Goal: Task Accomplishment & Management: Complete application form

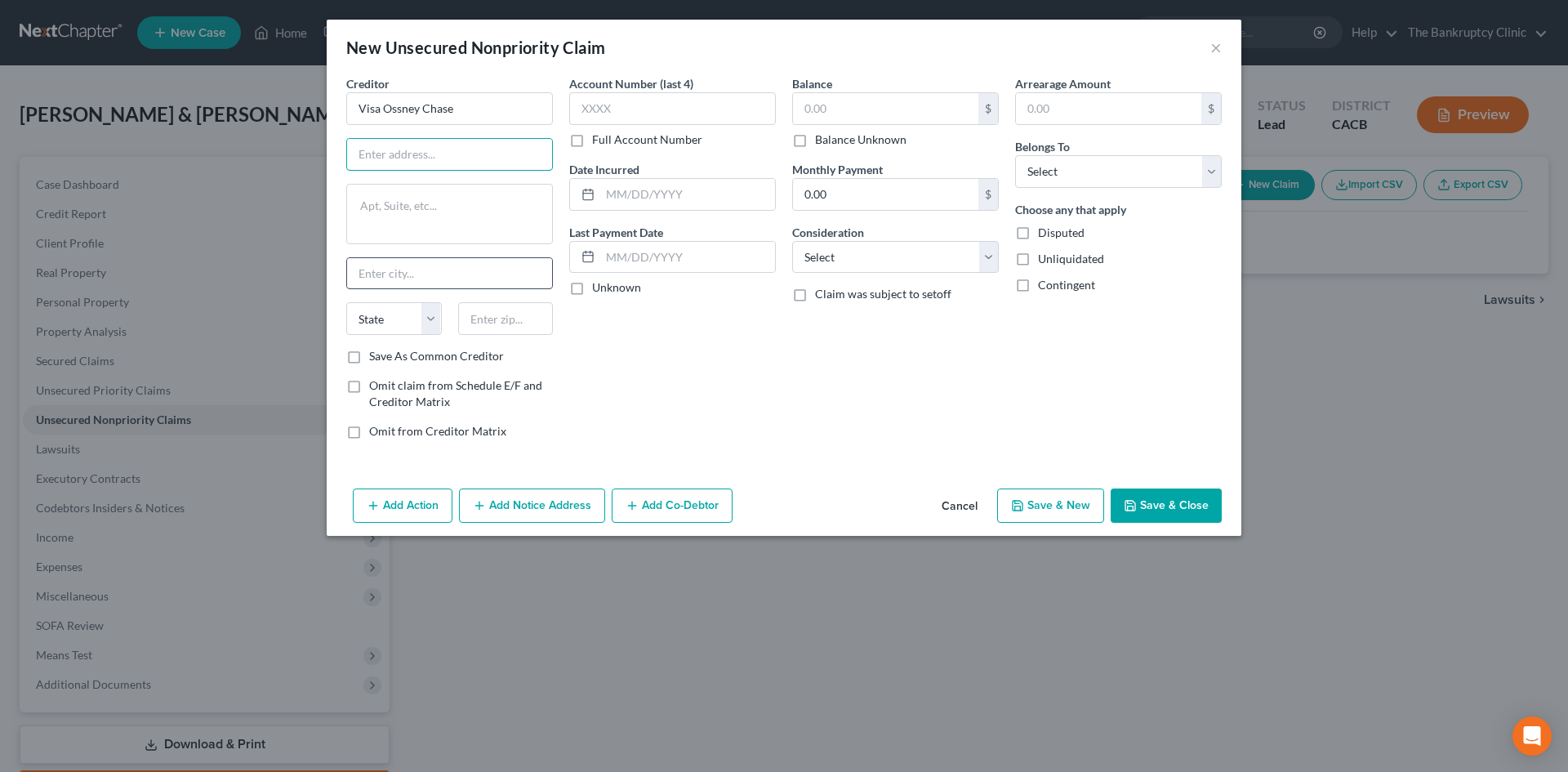
type input "Visa Ossney Chase"
type input "PO Box 6294"
type input "[PERSON_NAME] Stream"
select select "14"
type input "60197"
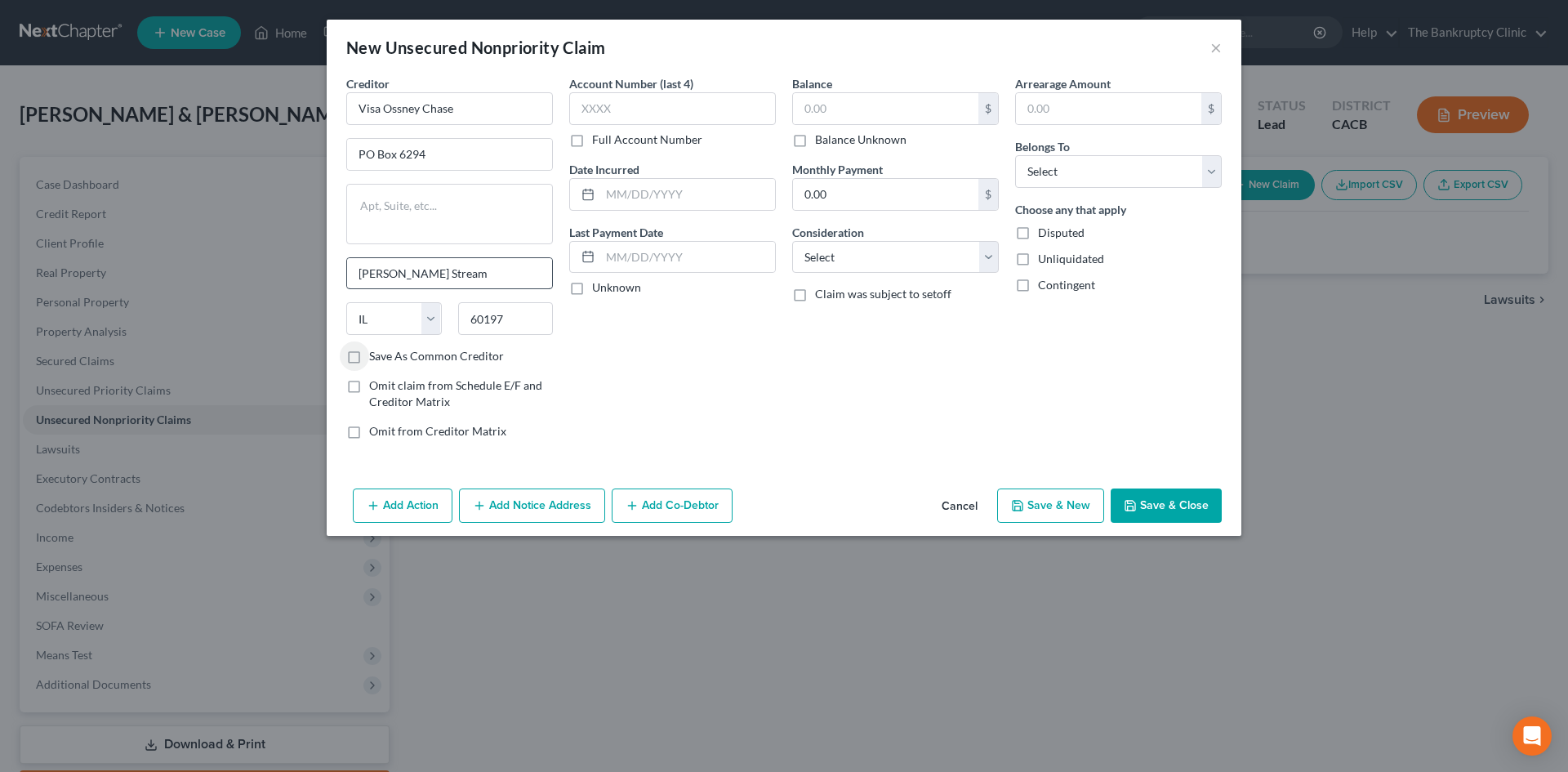
click at [375, 347] on input "Save As Common Creditor" at bounding box center [380, 352] width 11 height 11
checkbox input "true"
click at [651, 117] on input "text" at bounding box center [672, 109] width 207 height 33
drag, startPoint x: 651, startPoint y: 117, endPoint x: 632, endPoint y: 98, distance: 26.9
click at [569, 134] on div "Account Number (last 4) Full Account Number" at bounding box center [672, 111] width 207 height 72
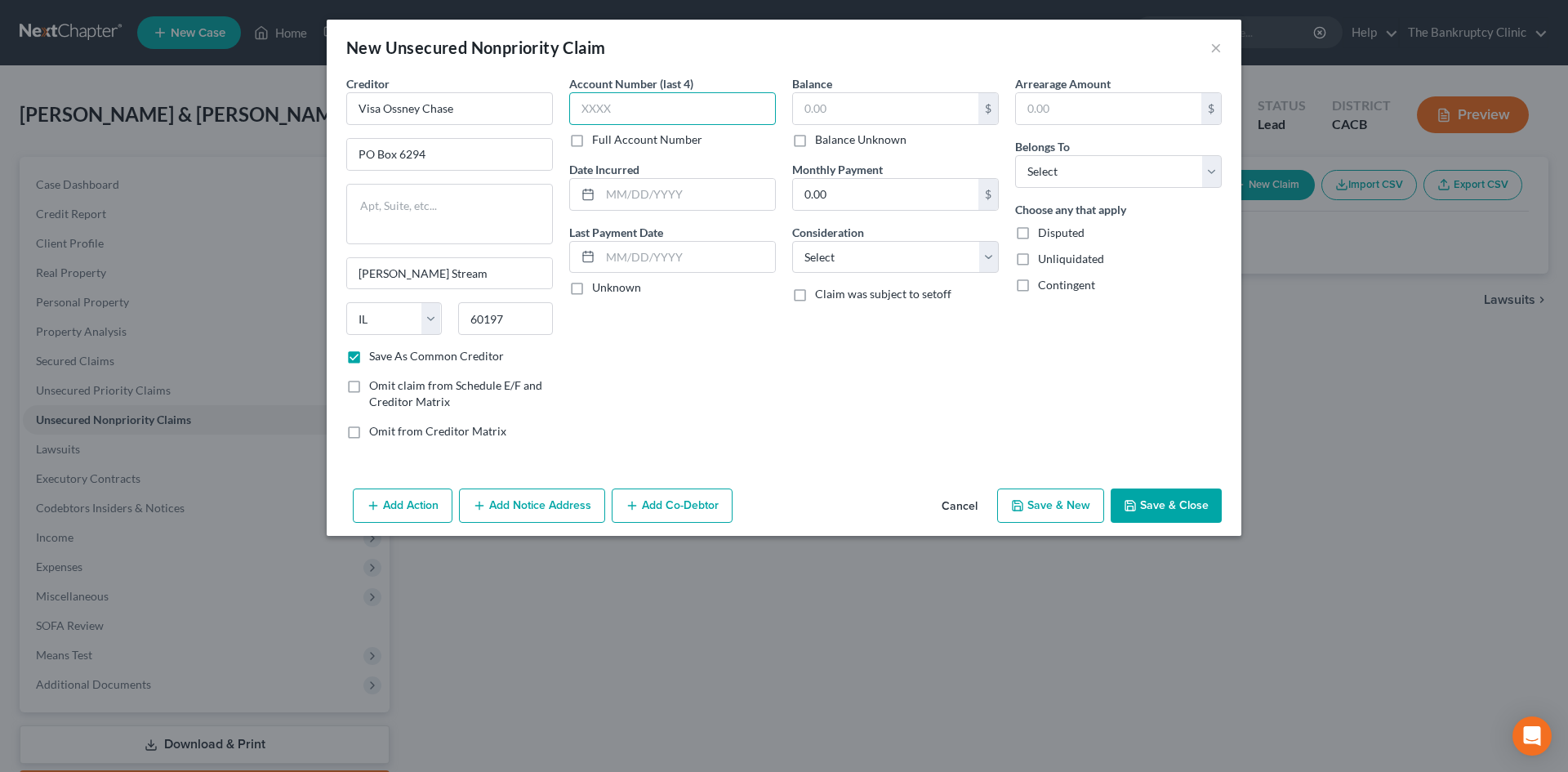
drag, startPoint x: 630, startPoint y: 103, endPoint x: 586, endPoint y: 93, distance: 45.1
click at [535, 125] on div "Creditor * Visa Ossney Chase PO Box 6294 Carol Stream State AL AK AR AZ CA CO C…" at bounding box center [784, 264] width 891 height 377
drag, startPoint x: 616, startPoint y: 111, endPoint x: 567, endPoint y: 106, distance: 49.3
click at [583, 106] on input "text" at bounding box center [672, 109] width 207 height 33
drag, startPoint x: 567, startPoint y: 106, endPoint x: 1059, endPoint y: 262, distance: 516.1
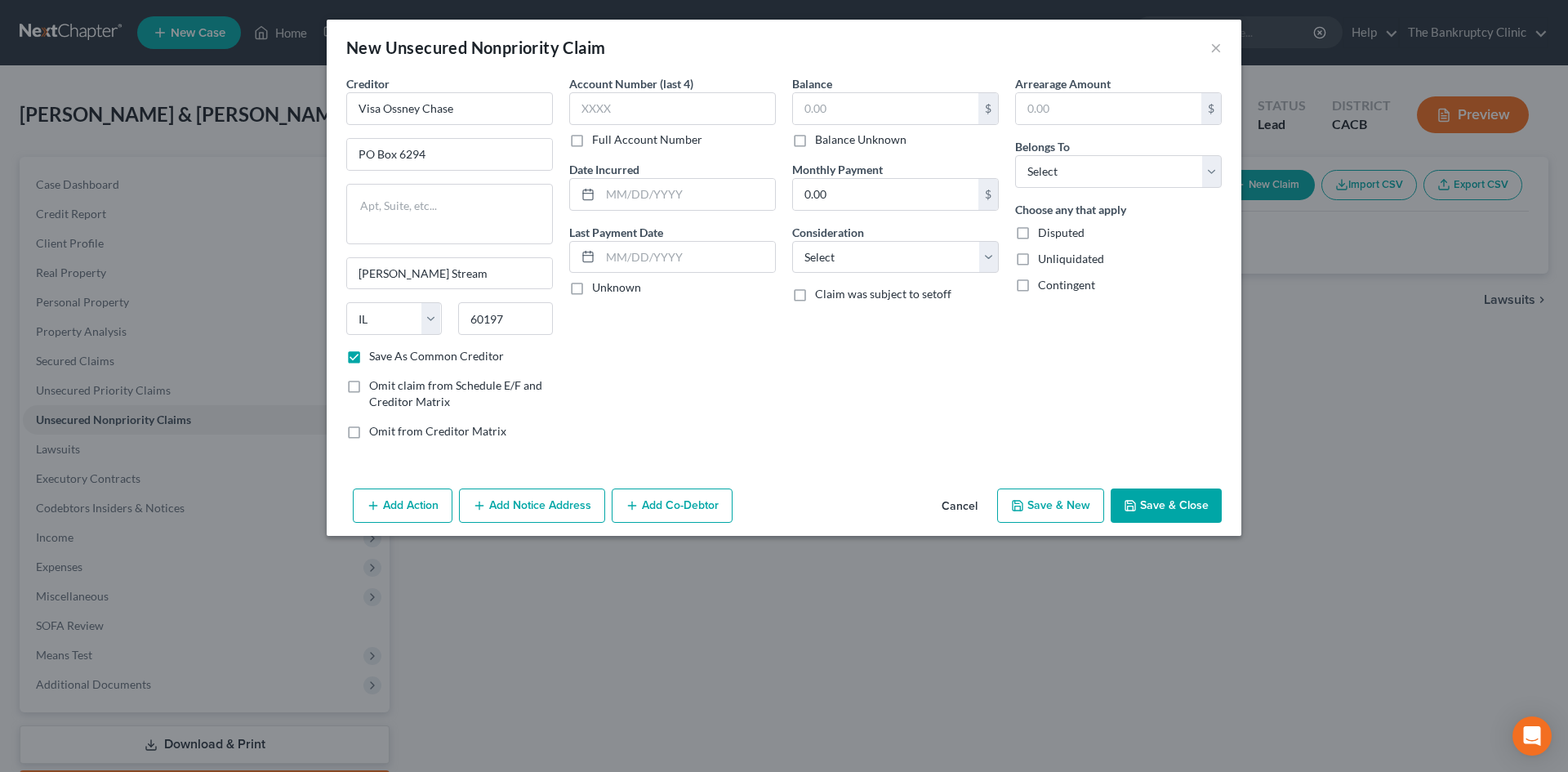
click at [629, 111] on div "Account Number (last 4) Full Account Number Date Incurred Last Payment Date Unk…" at bounding box center [673, 264] width 223 height 377
click at [707, 103] on input "text" at bounding box center [672, 109] width 207 height 33
type input "6248"
type input "2023"
type input "3,400.00"
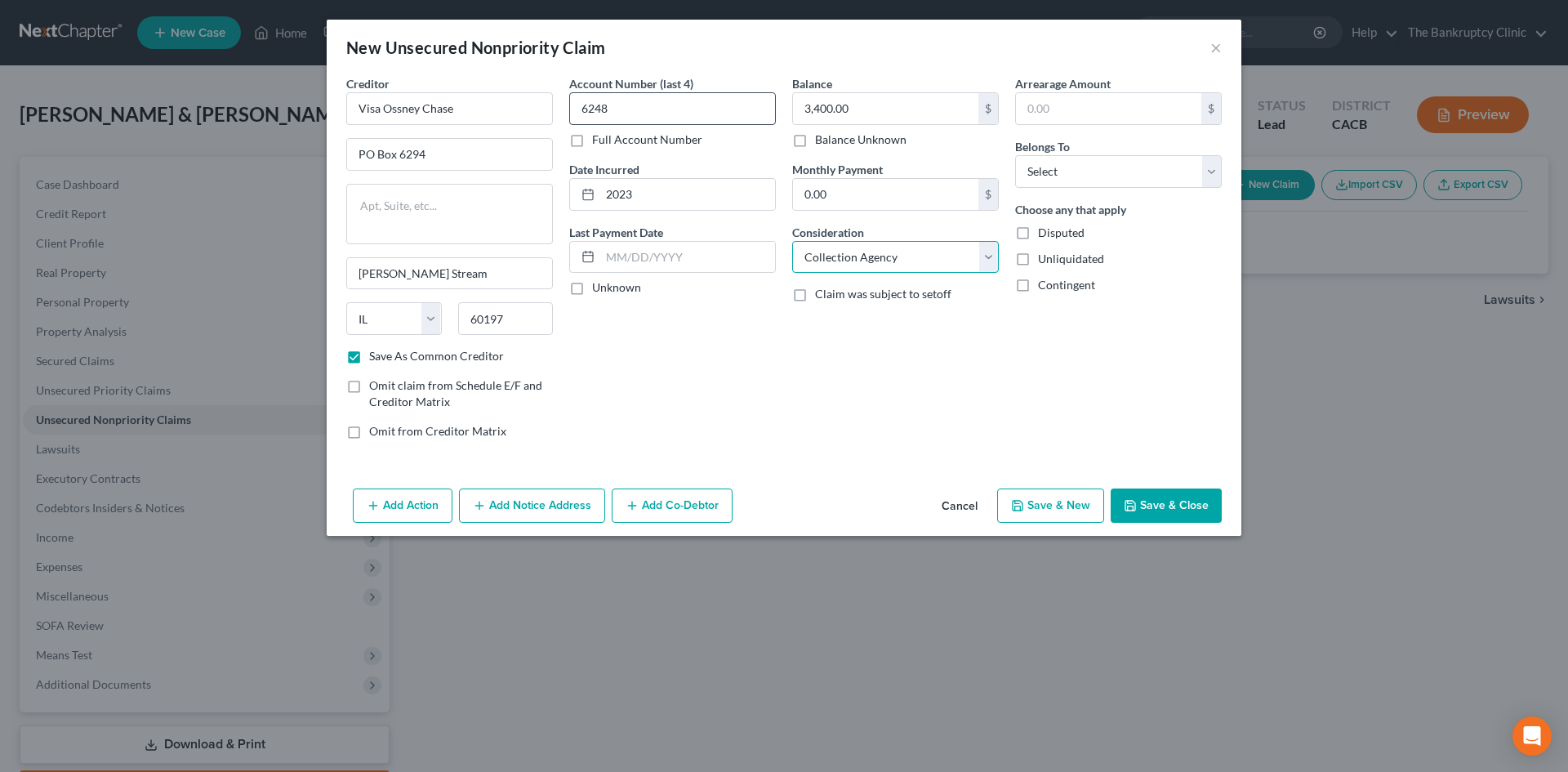
select select "2"
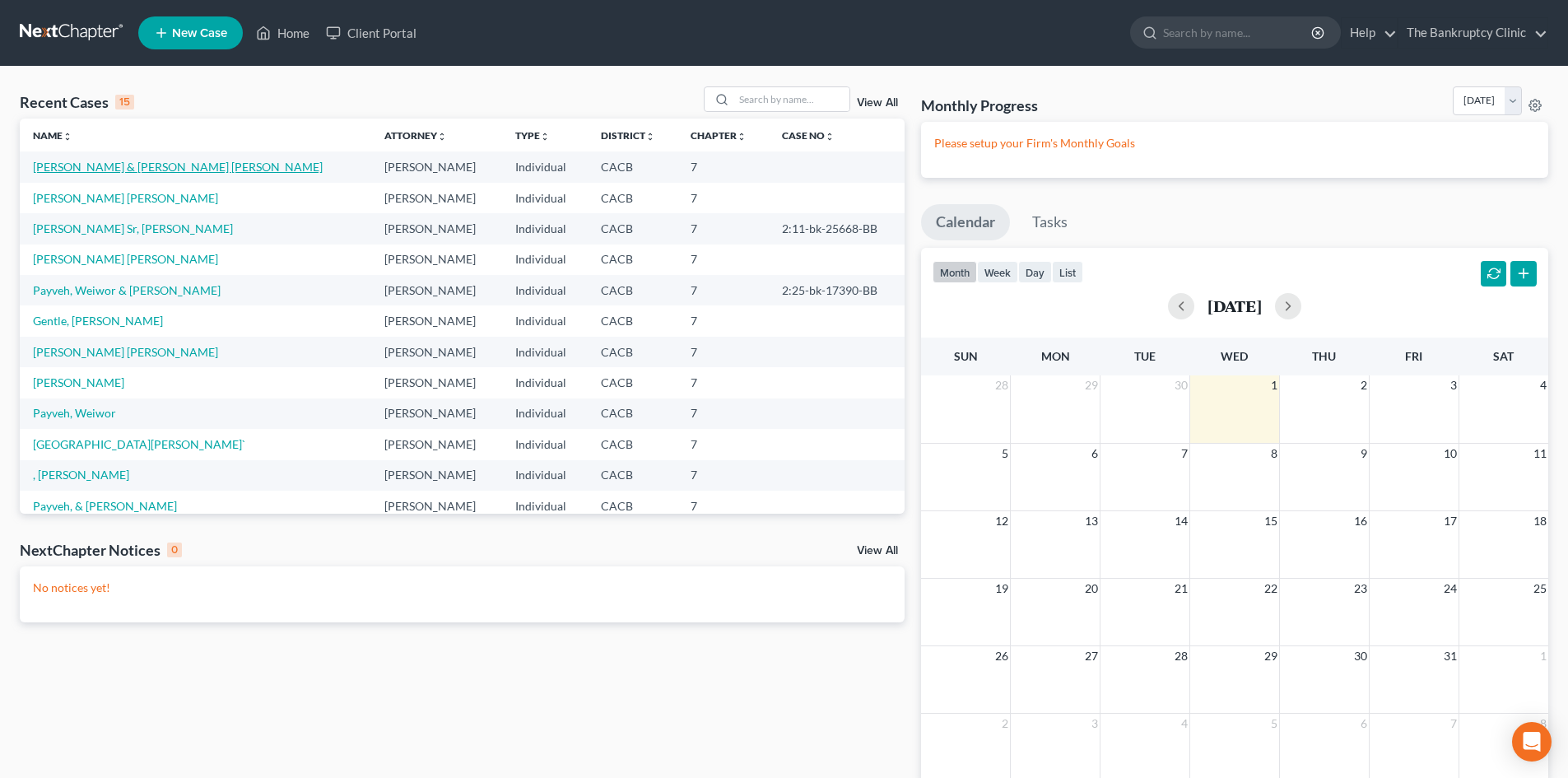
click at [173, 169] on link "[PERSON_NAME] & [PERSON_NAME] [PERSON_NAME]" at bounding box center [178, 167] width 290 height 14
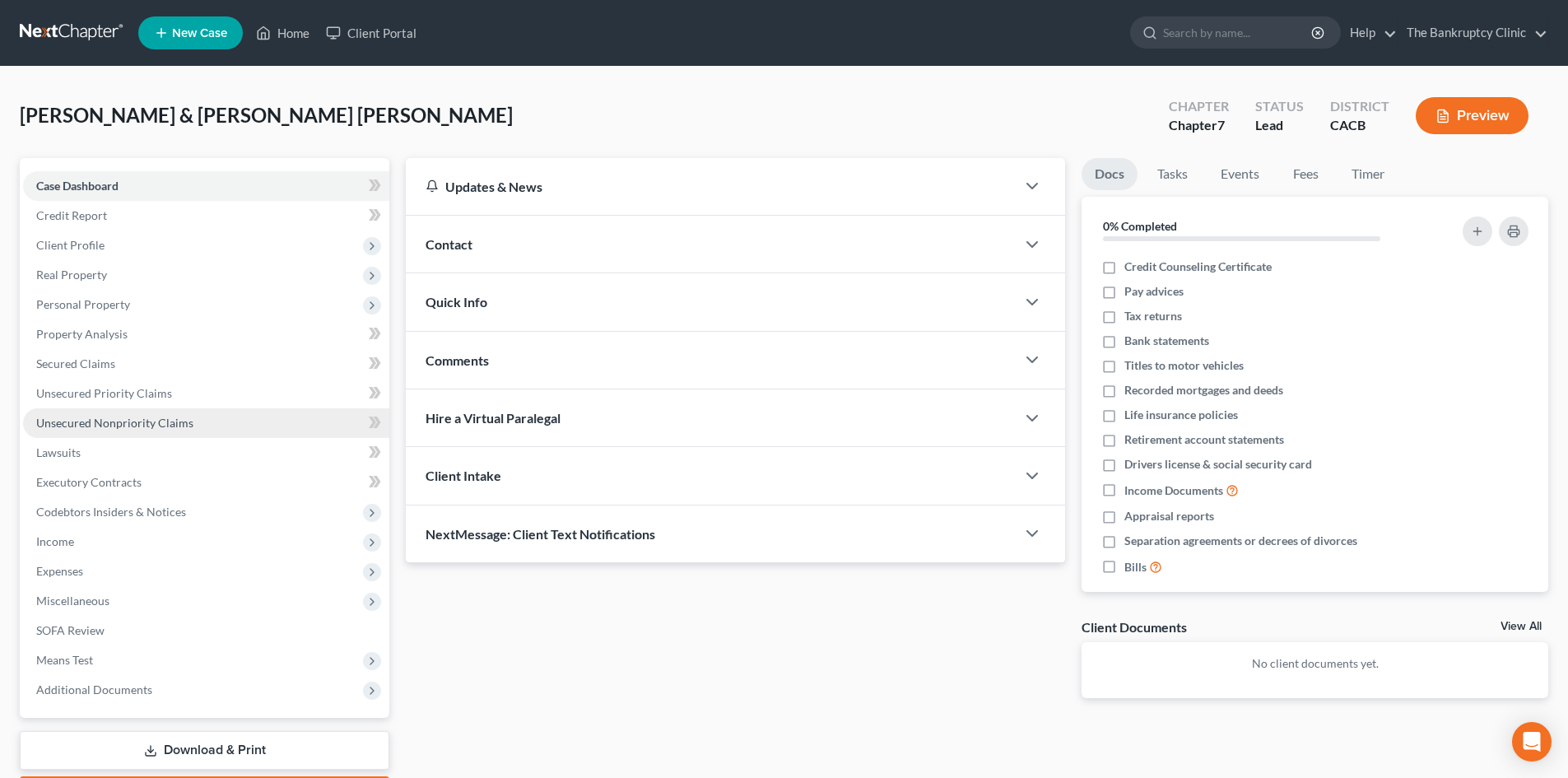
click at [113, 417] on span "Unsecured Nonpriority Claims" at bounding box center [114, 422] width 157 height 14
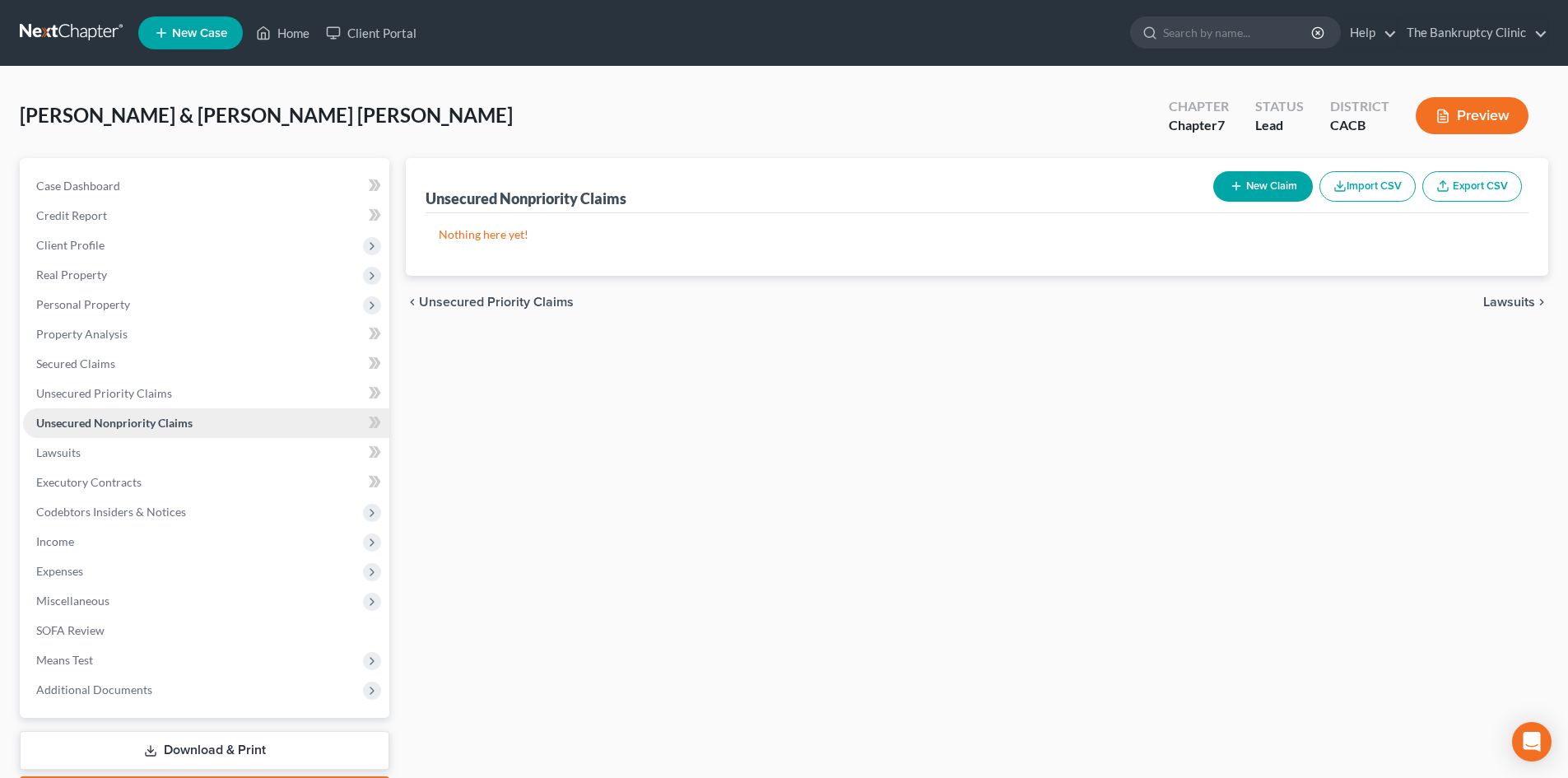
click at [113, 417] on span "Unsecured Nonpriority Claims" at bounding box center [114, 422] width 156 height 14
click at [112, 418] on span "Unsecured Nonpriority Claims" at bounding box center [114, 422] width 156 height 14
click at [1271, 195] on button "New Claim" at bounding box center [1262, 185] width 100 height 30
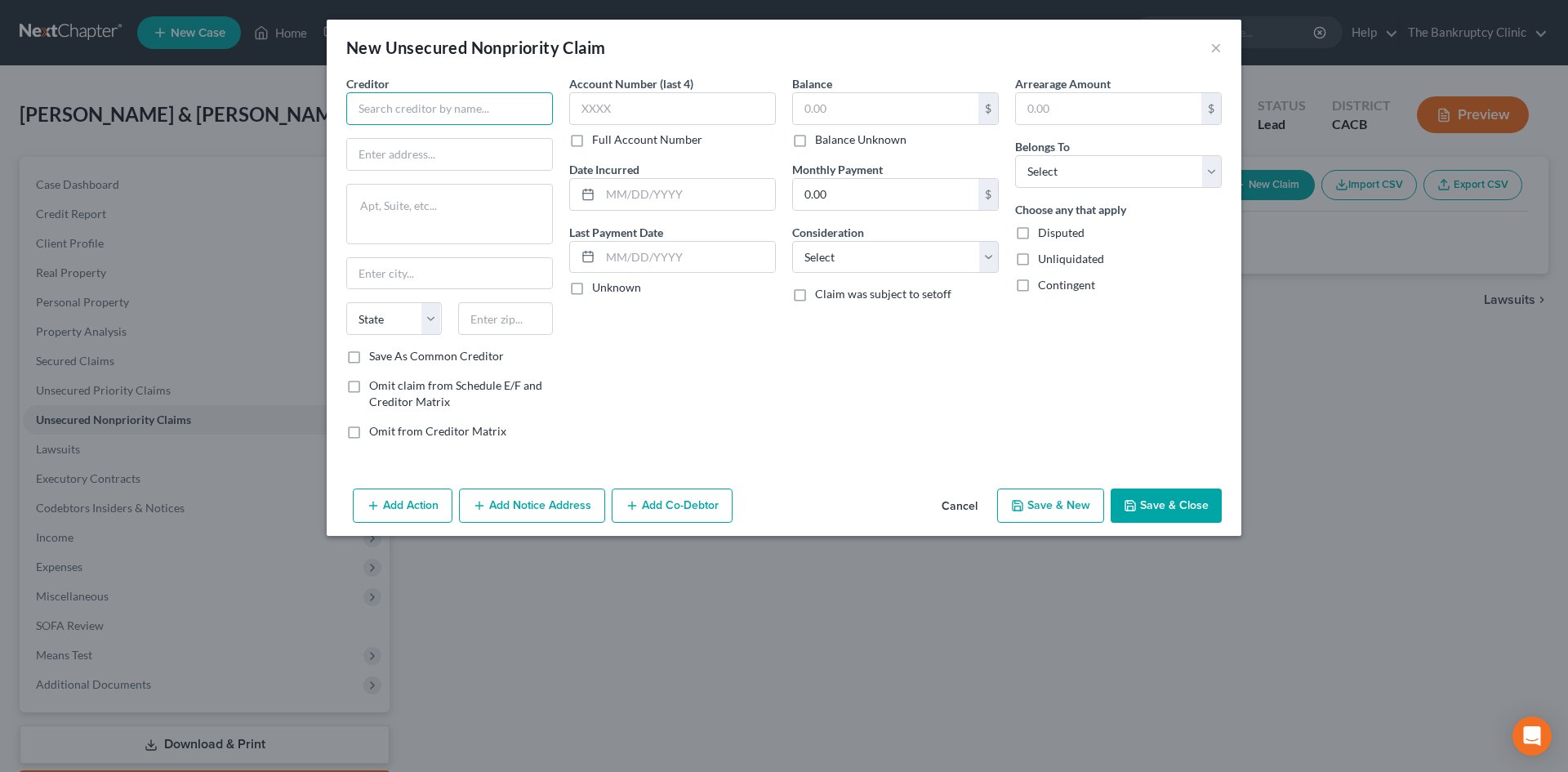
click at [422, 111] on input "text" at bounding box center [450, 109] width 207 height 33
type input "Visa Ossney Chase"
drag, startPoint x: 416, startPoint y: 109, endPoint x: 532, endPoint y: 70, distance: 122.4
click at [532, 70] on div "New Unsecured Nonpriority Claim ×" at bounding box center [784, 47] width 914 height 56
click at [444, 142] on input "text" at bounding box center [449, 154] width 205 height 31
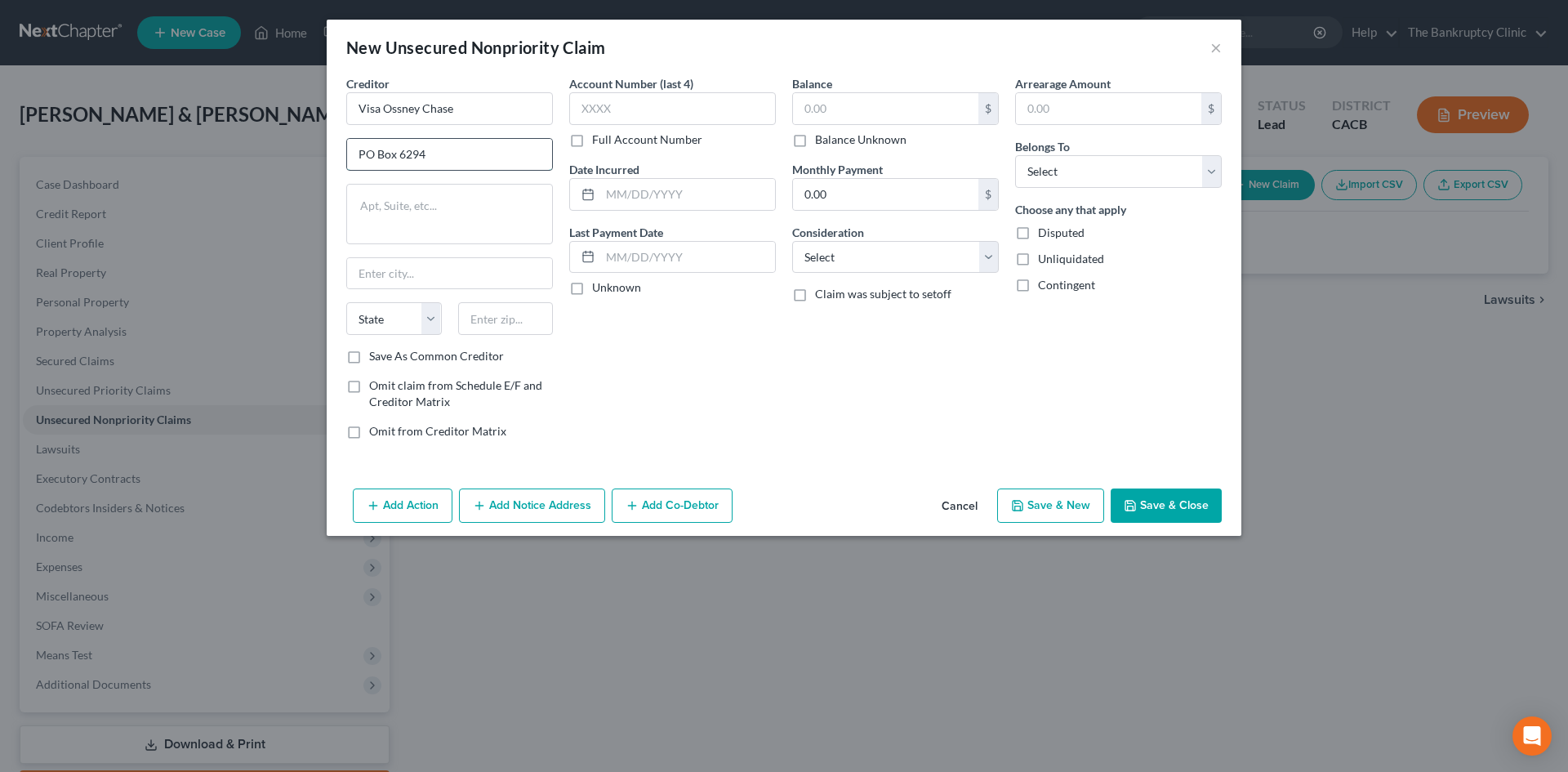
type input "PO Box 6294"
type input "[PERSON_NAME] Stream"
click at [430, 323] on select "State [US_STATE] AK AR AZ CA CO CT DE DC [GEOGRAPHIC_DATA] [GEOGRAPHIC_DATA] GU…" at bounding box center [394, 319] width 95 height 33
select select "14"
click at [347, 302] on select "State [US_STATE] AK AR AZ CA CO CT DE DC [GEOGRAPHIC_DATA] [GEOGRAPHIC_DATA] GU…" at bounding box center [394, 319] width 95 height 33
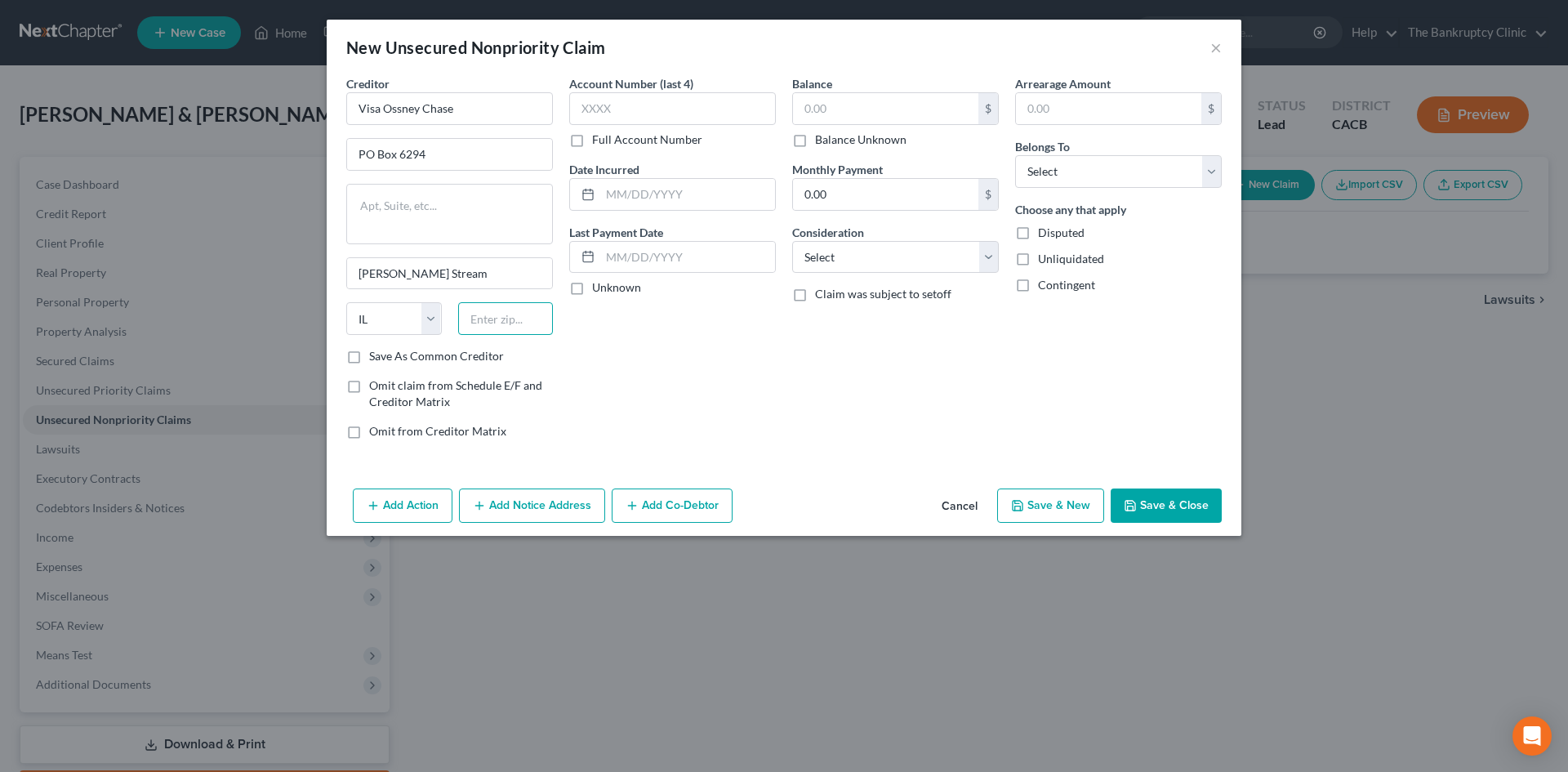
click at [469, 319] on input "text" at bounding box center [505, 319] width 95 height 33
type input "60197"
click at [369, 356] on label "Save As Common Creditor" at bounding box center [436, 355] width 135 height 16
click at [375, 356] on input "Save As Common Creditor" at bounding box center [380, 352] width 11 height 11
checkbox input "true"
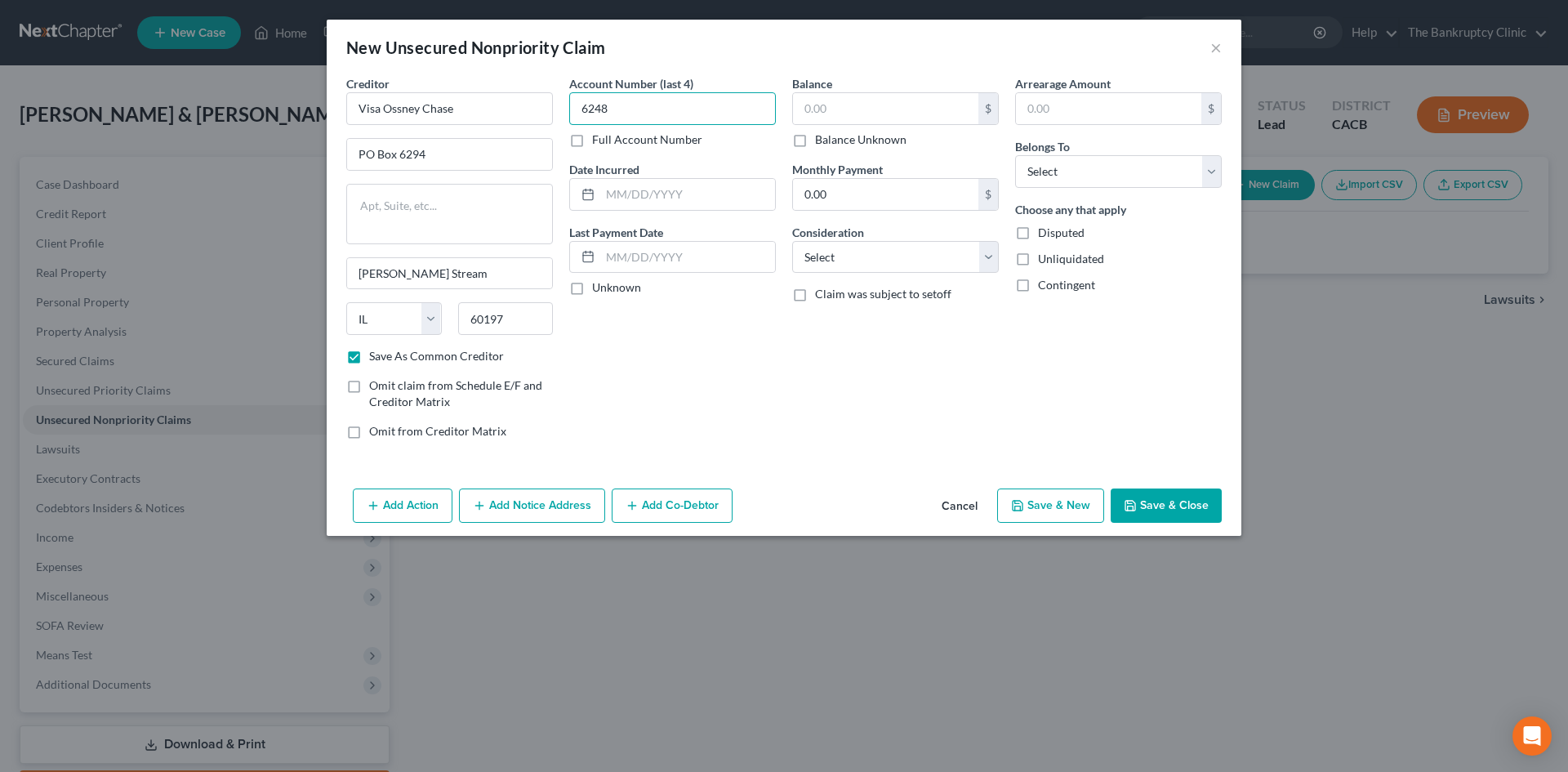
type input "6248"
type input "10/2023"
type input "3,400.00"
select select "2"
select select "0"
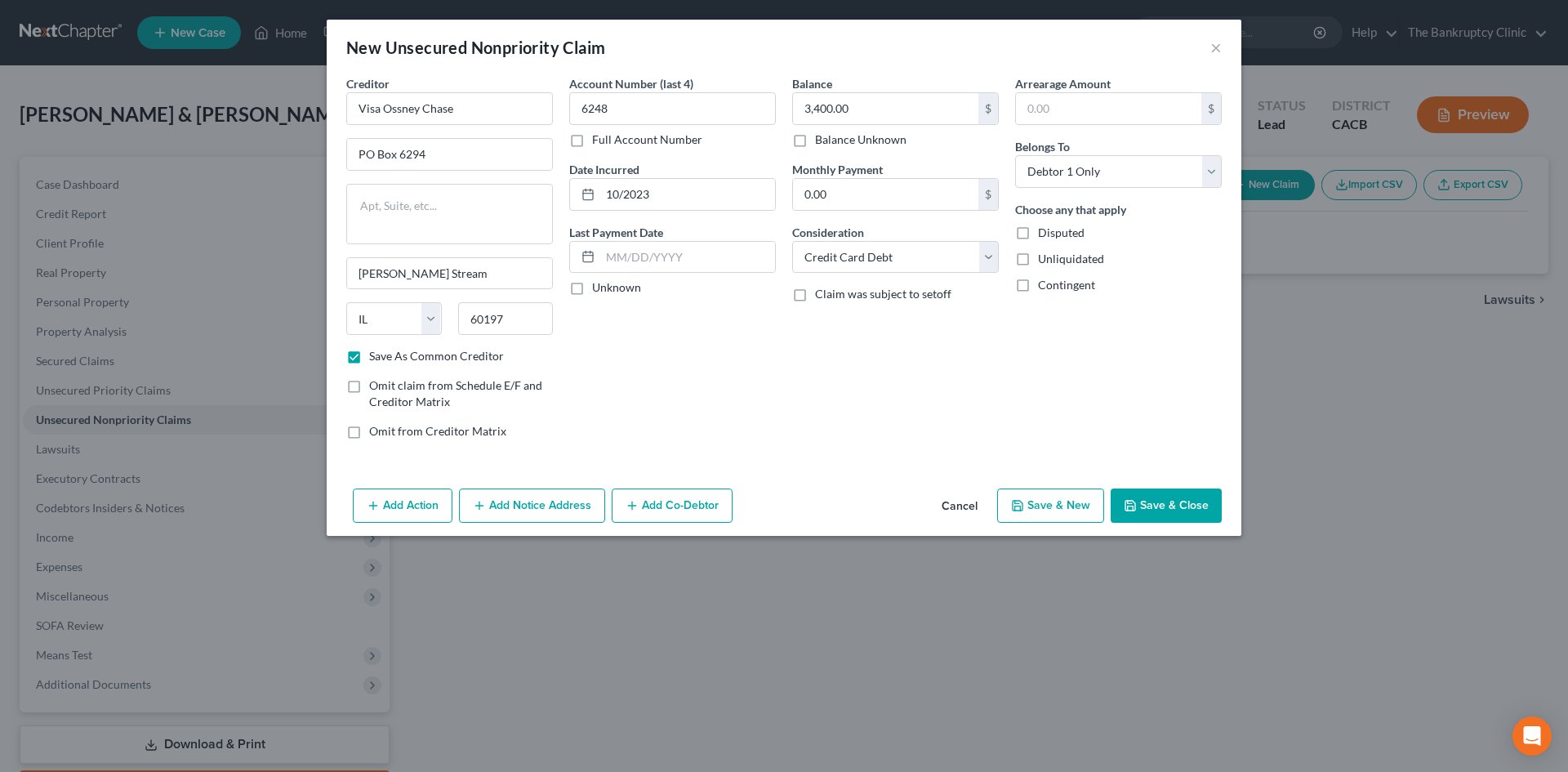
click at [1041, 510] on button "Save & New" at bounding box center [1050, 505] width 107 height 35
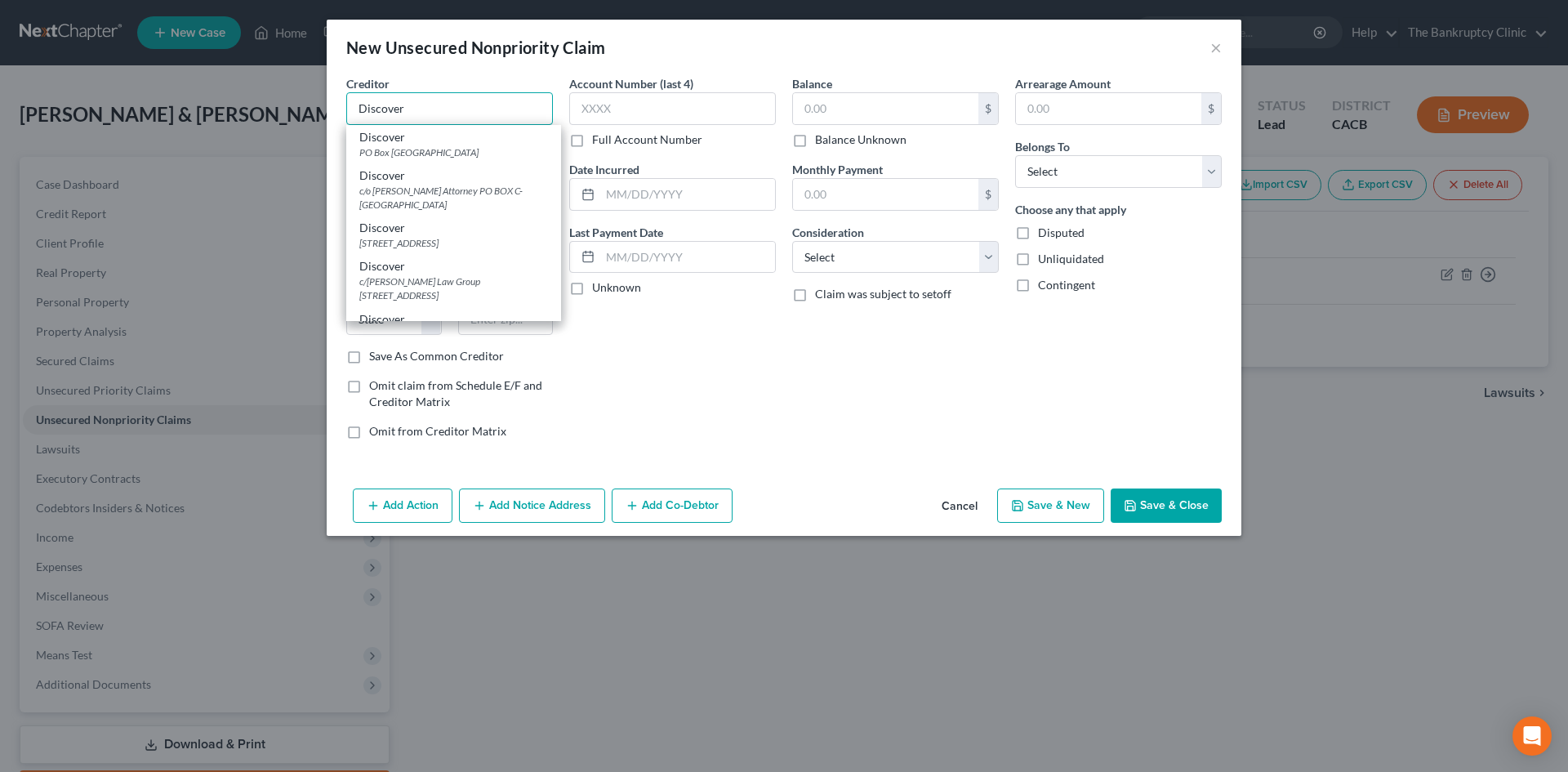
type input "Discover"
click at [448, 60] on div "New Unsecured Nonpriority Claim ×" at bounding box center [784, 47] width 914 height 56
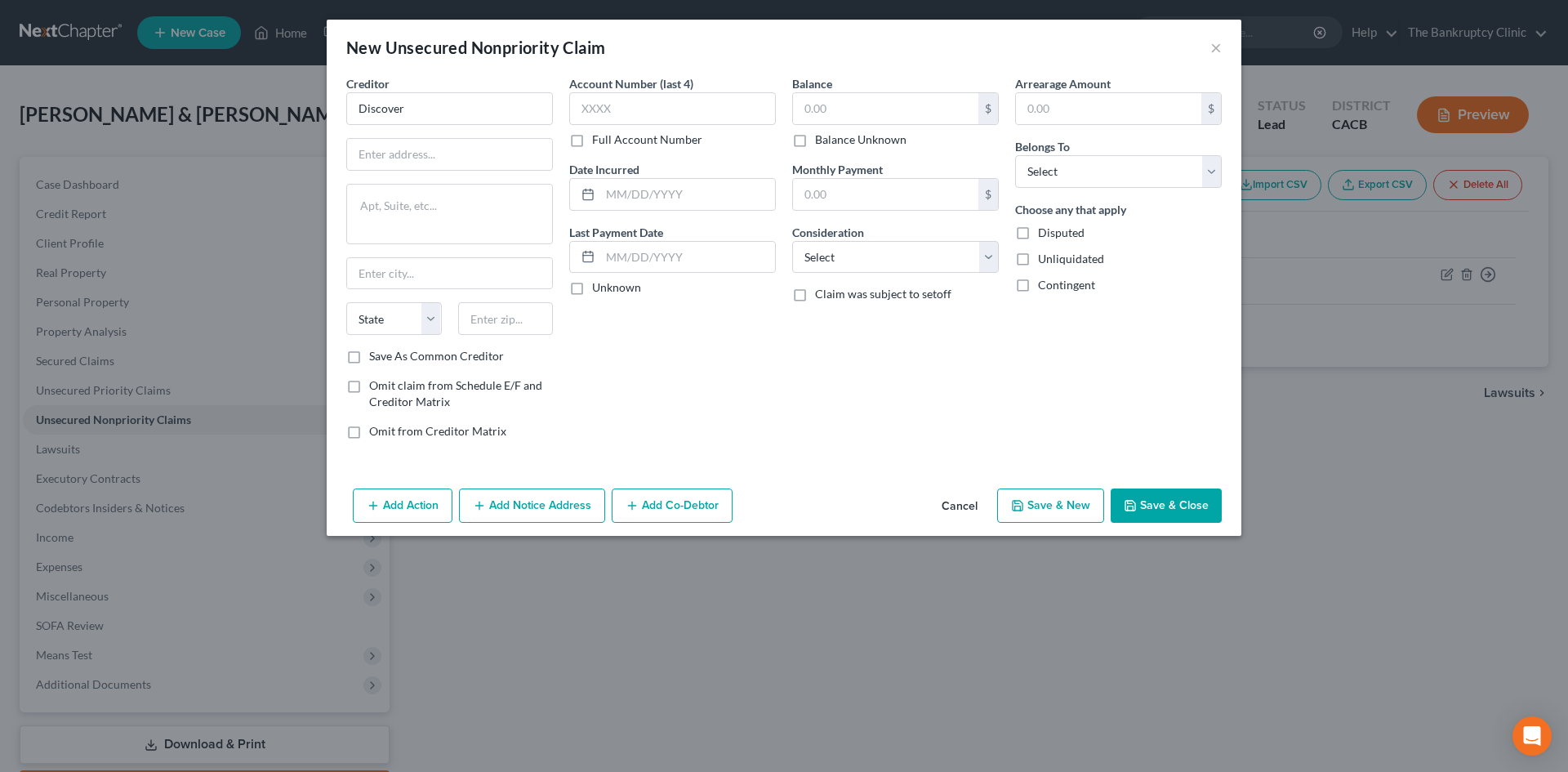
scroll to position [0, 0]
click at [643, 47] on div "New Unsecured Nonpriority Claim ×" at bounding box center [784, 47] width 914 height 56
click at [379, 153] on input "text" at bounding box center [449, 154] width 205 height 31
type input "PO Box 4590"
click at [643, 110] on input "text" at bounding box center [672, 109] width 207 height 33
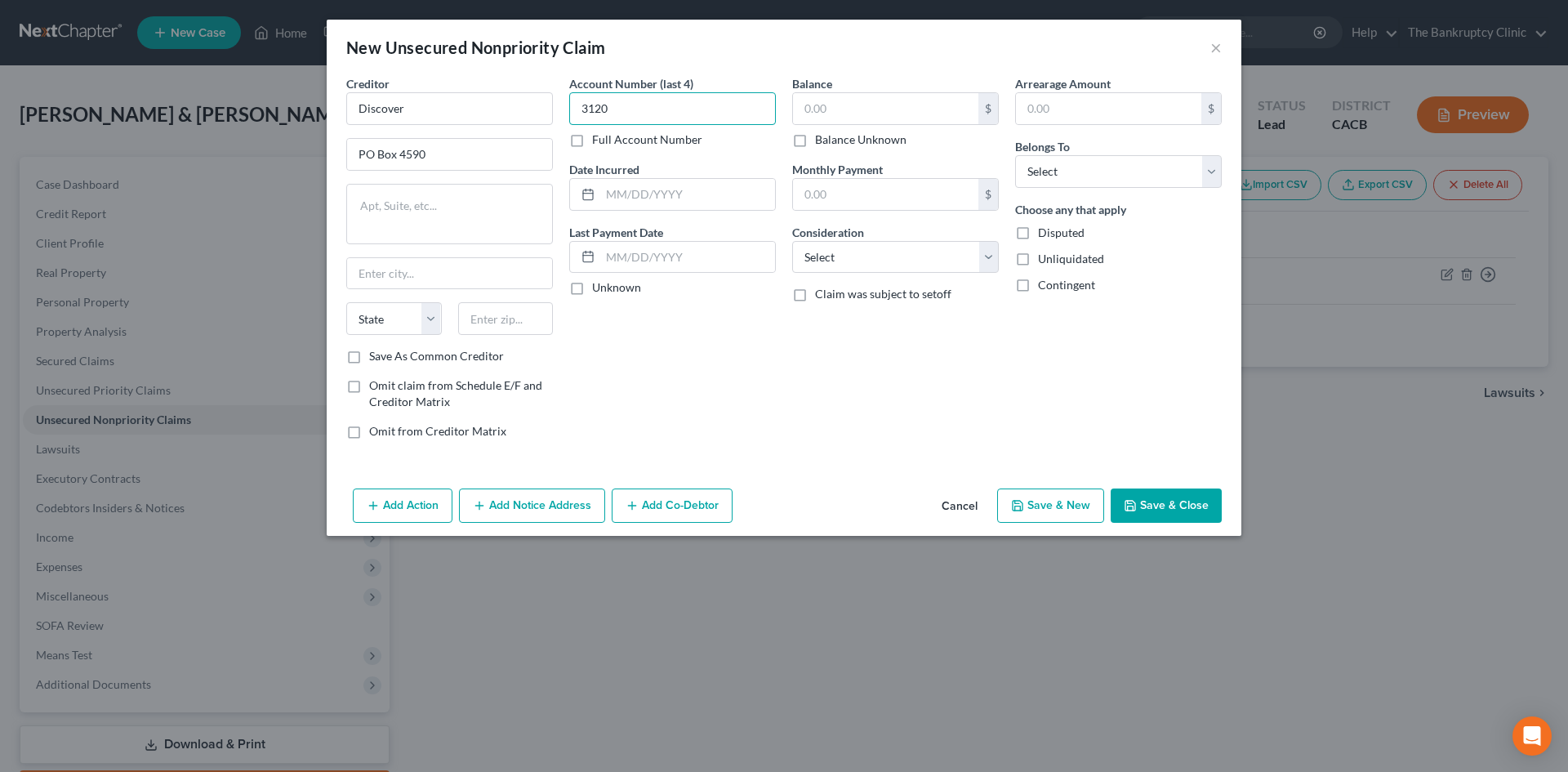
type input "3120"
type input "10/2024"
type input "520.00"
select select "2"
select select "0"
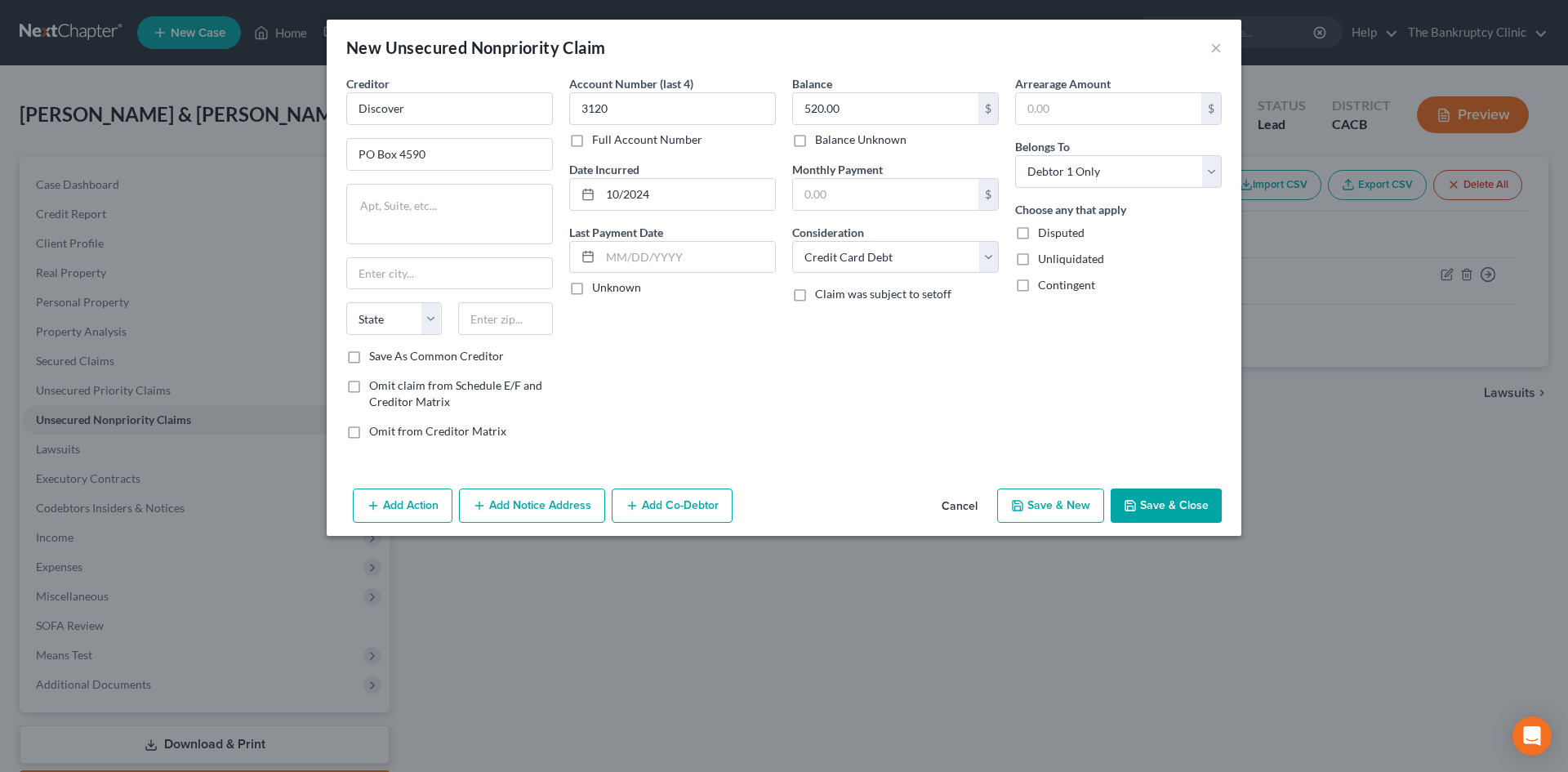
click at [1077, 502] on button "Save & New" at bounding box center [1050, 505] width 107 height 35
drag, startPoint x: 376, startPoint y: 110, endPoint x: 533, endPoint y: 71, distance: 161.8
click at [533, 71] on div "New Unsecured Nonpriority Claim ×" at bounding box center [784, 47] width 914 height 56
click at [422, 111] on input "Citi Stratn" at bounding box center [450, 109] width 207 height 33
type input "C"
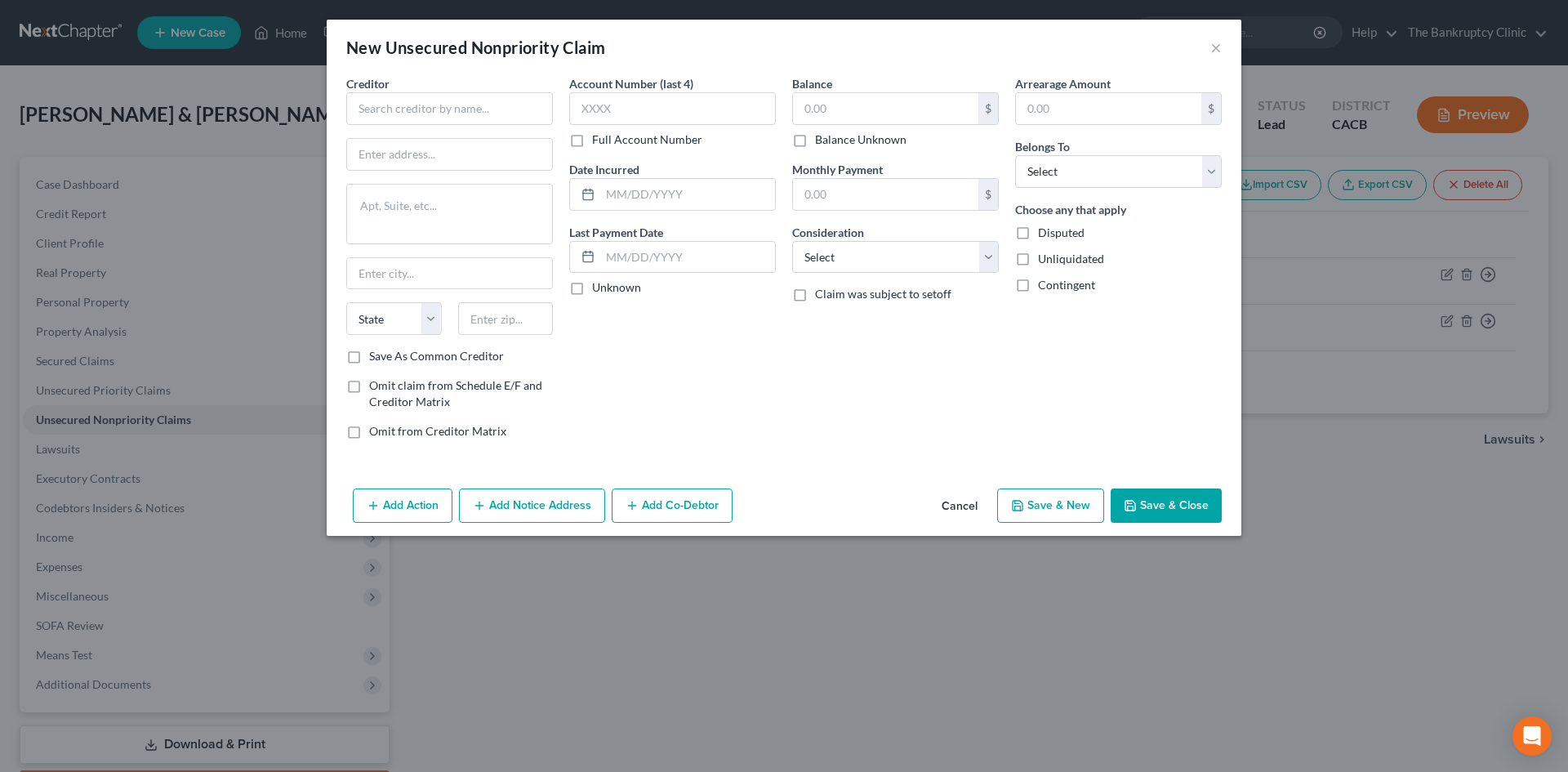
click at [951, 496] on button "Cancel" at bounding box center [959, 506] width 62 height 33
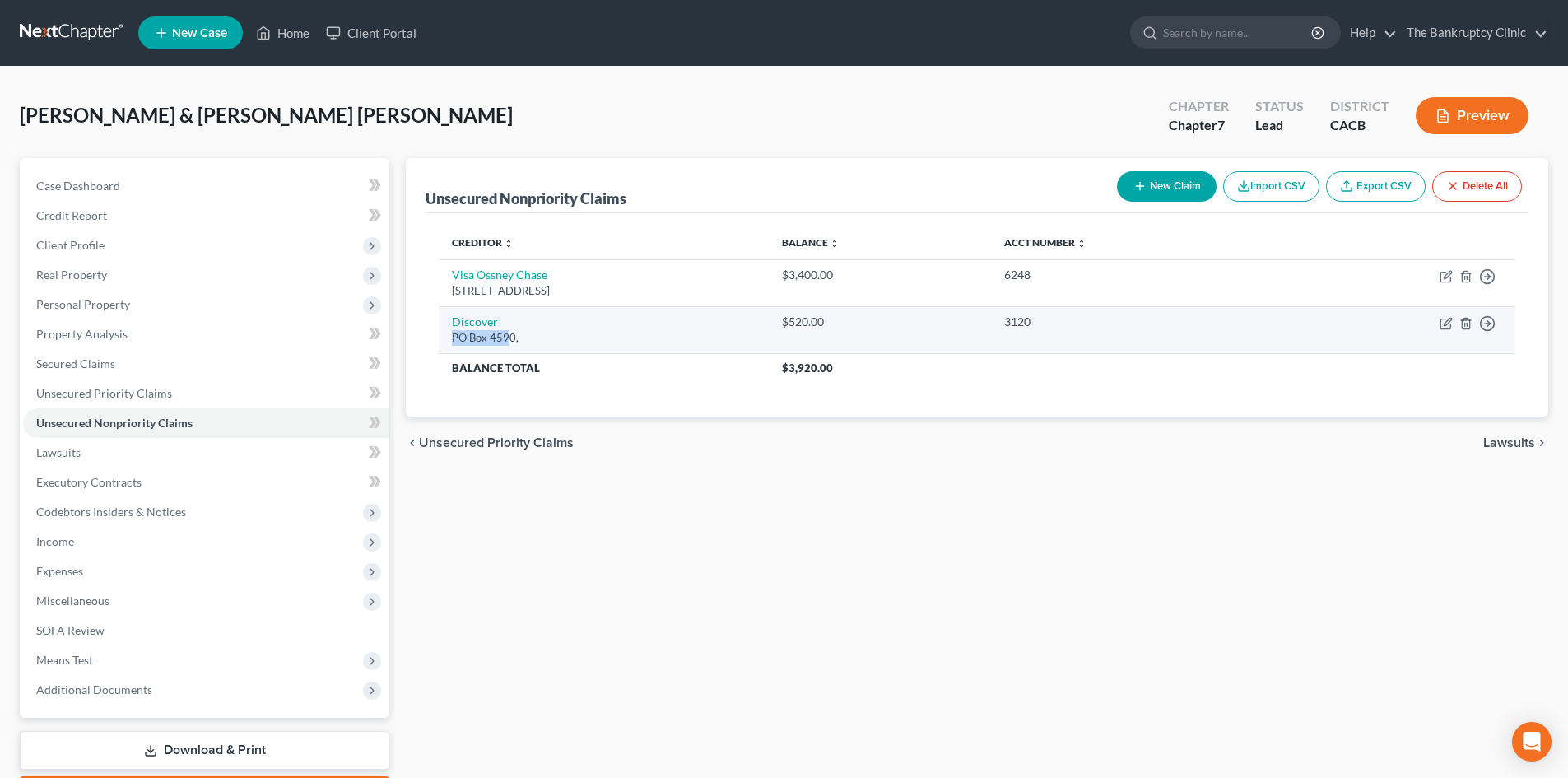
click at [506, 328] on td "Discover PO Box 4590," at bounding box center [604, 330] width 330 height 47
click at [1445, 325] on icon "button" at bounding box center [1448, 321] width 8 height 8
select select "2"
select select "0"
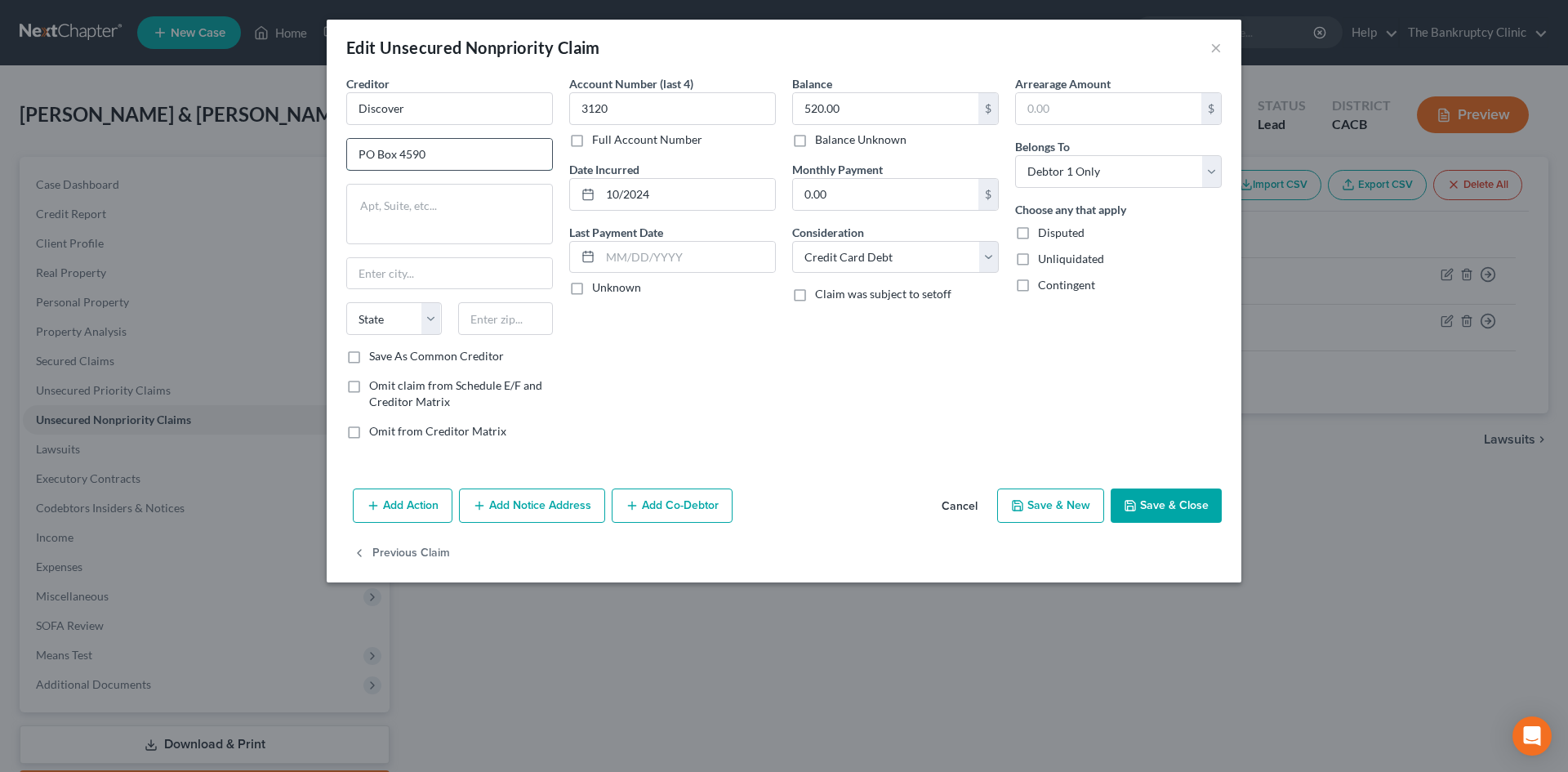
click at [435, 149] on input "PO Box 4590" at bounding box center [449, 154] width 205 height 31
type input "PO Box 45909"
click at [425, 264] on input "text" at bounding box center [449, 273] width 205 height 31
type input "[GEOGRAPHIC_DATA]"
click at [423, 322] on select "State [US_STATE] AK AR AZ CA CO CT DE DC [GEOGRAPHIC_DATA] [GEOGRAPHIC_DATA] GU…" at bounding box center [394, 319] width 95 height 33
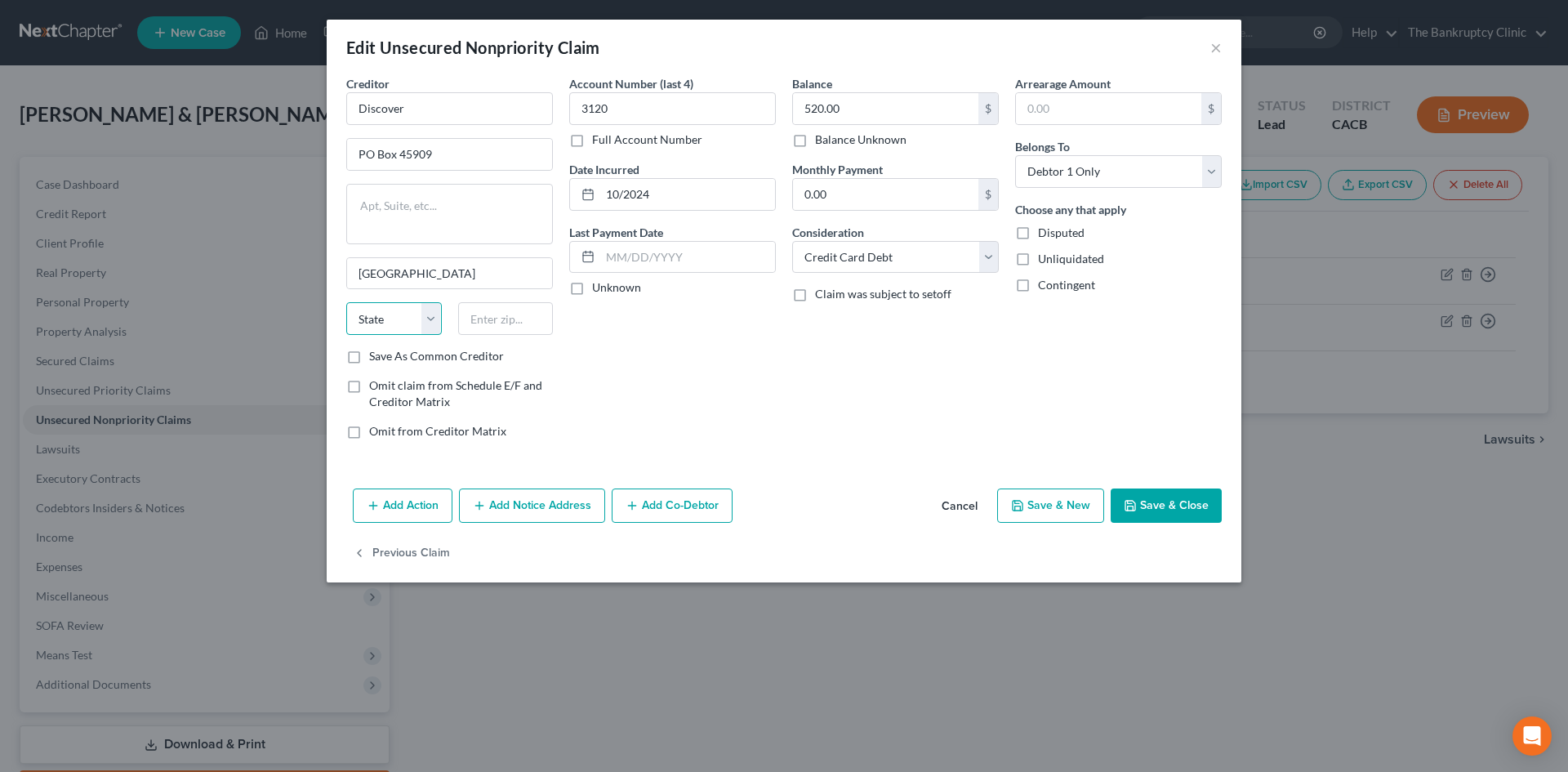
select select "4"
click at [347, 302] on select "State [US_STATE] AK AR AZ CA CO CT DE DC [GEOGRAPHIC_DATA] [GEOGRAPHIC_DATA] GU…" at bounding box center [394, 319] width 95 height 33
click at [533, 316] on input "text" at bounding box center [505, 319] width 95 height 33
type input "94145-0909"
click at [369, 359] on label "Save As Common Creditor" at bounding box center [436, 355] width 135 height 16
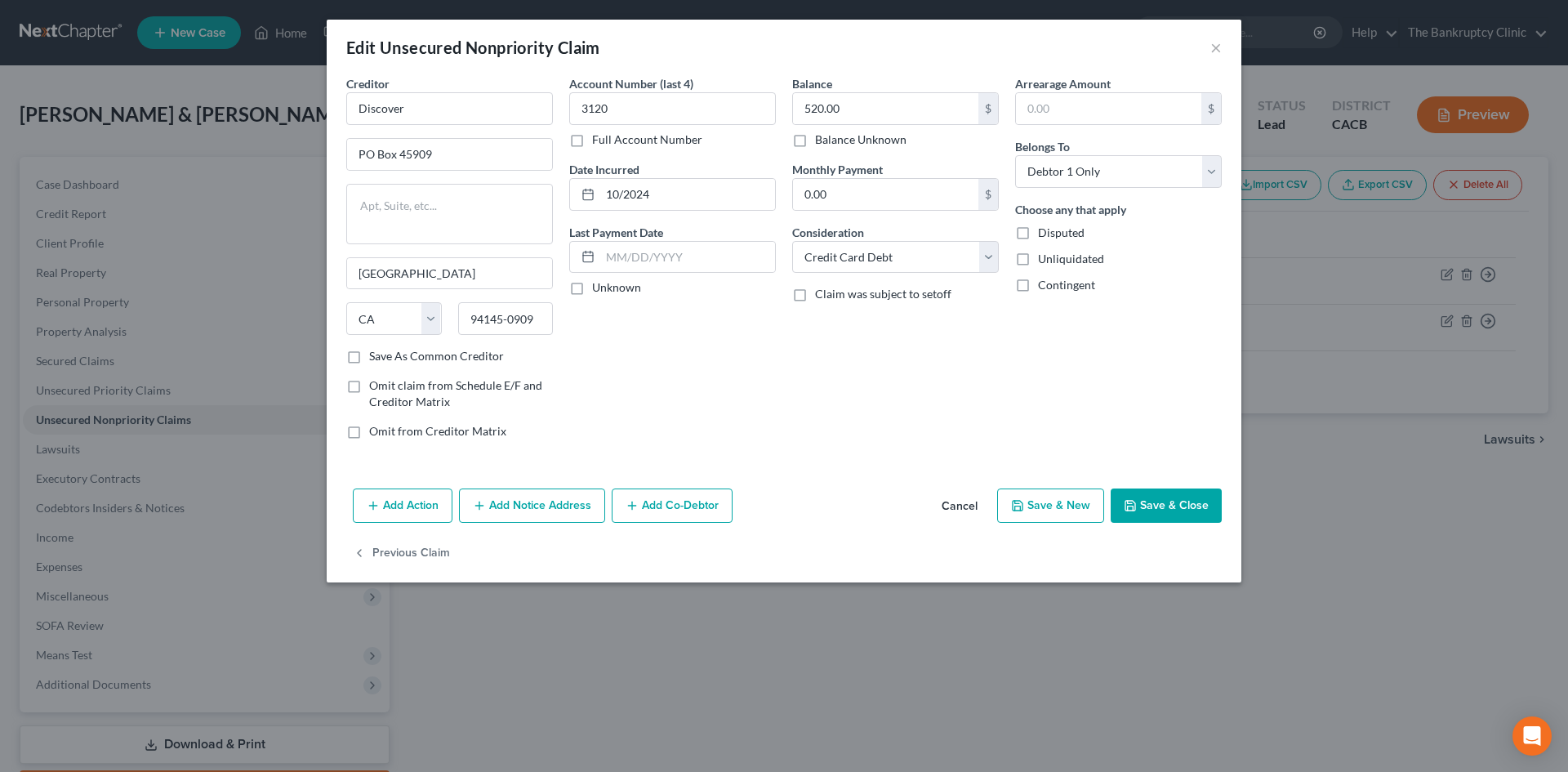
click at [375, 358] on input "Save As Common Creditor" at bounding box center [380, 352] width 11 height 11
checkbox input "true"
click at [1067, 509] on button "Save & New" at bounding box center [1050, 505] width 107 height 35
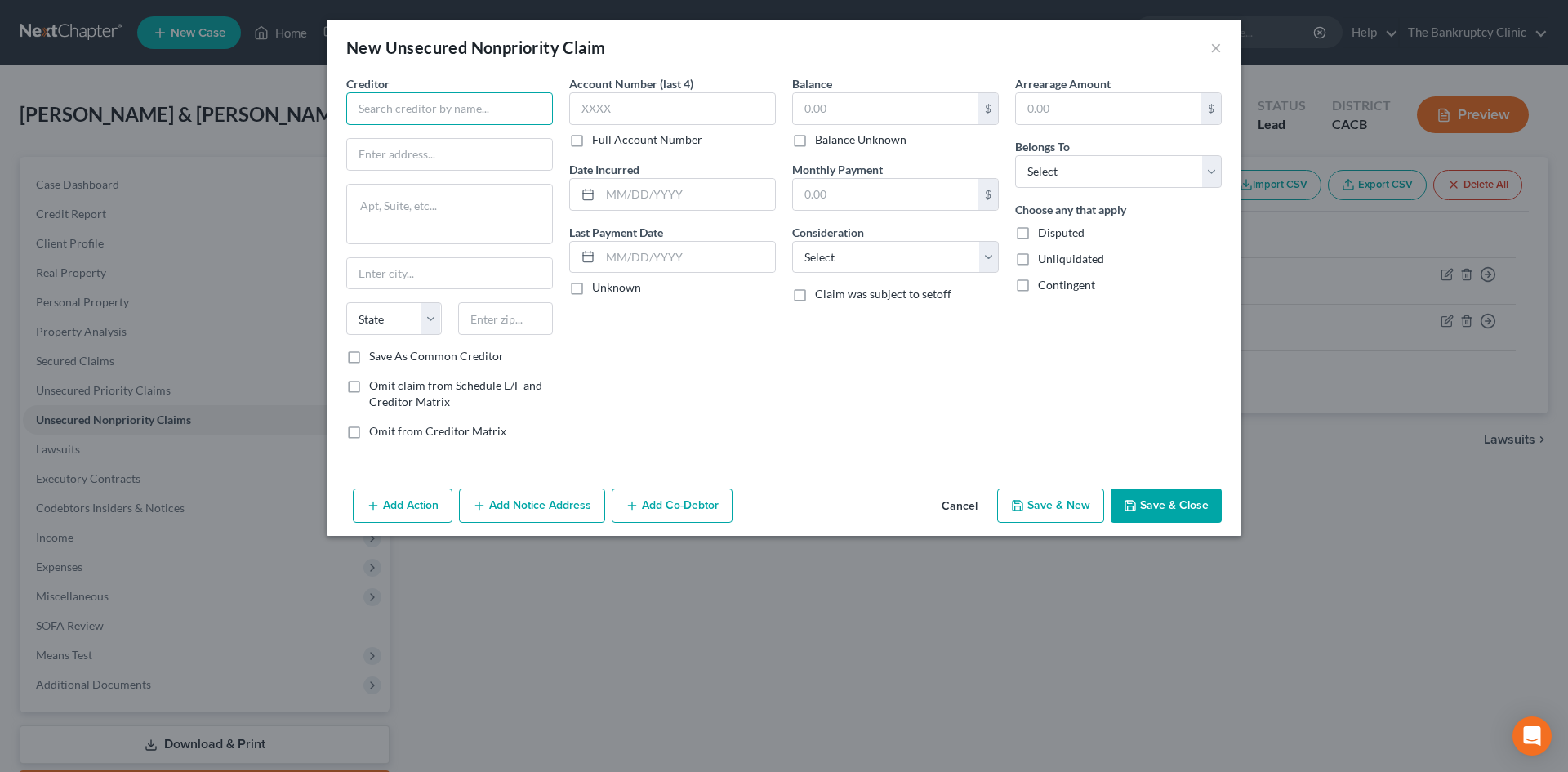
click at [439, 100] on input "text" at bounding box center [450, 109] width 207 height 33
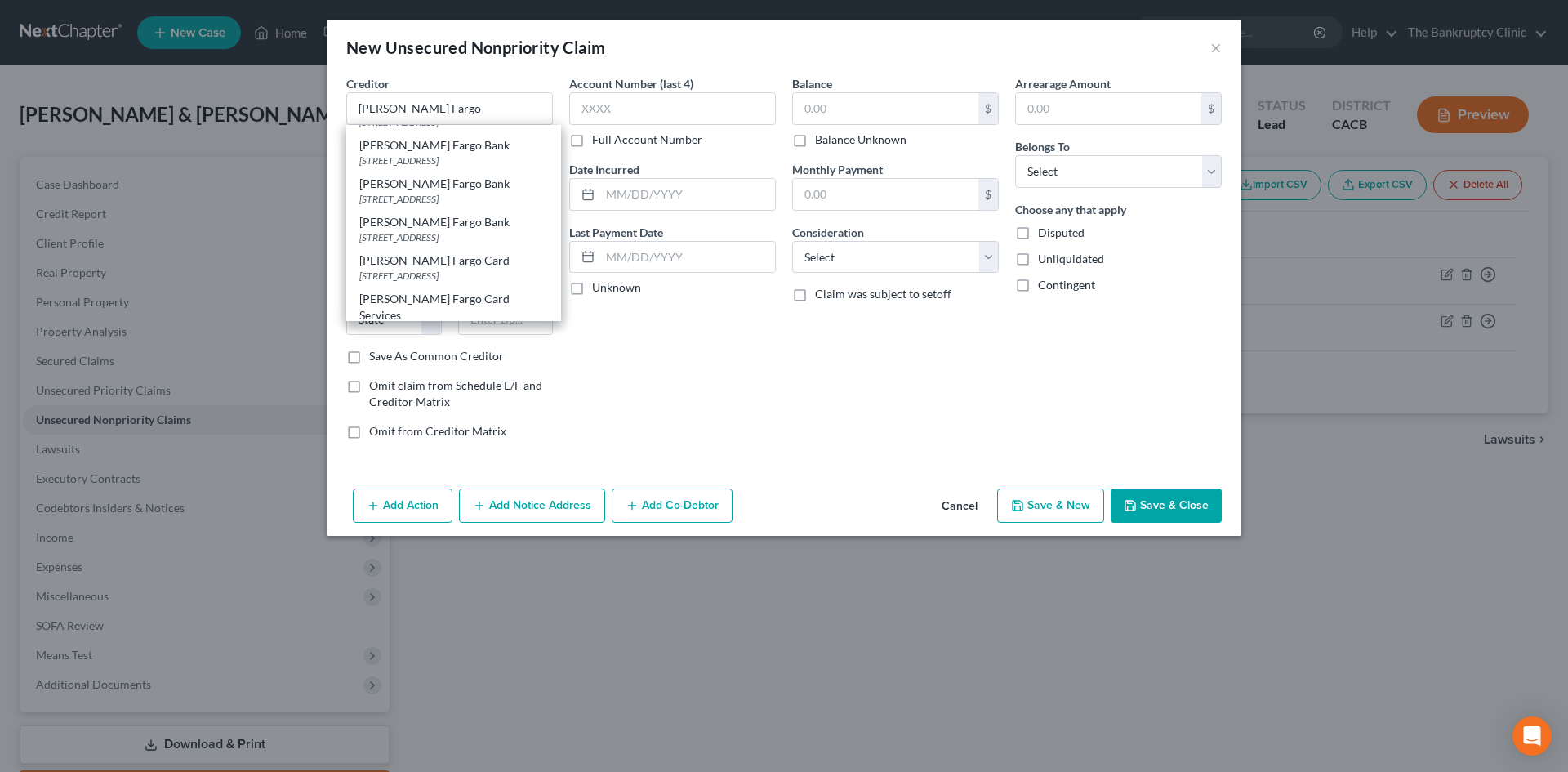
scroll to position [294, 0]
click at [424, 271] on div "[PERSON_NAME] Fargo Card Services" at bounding box center [453, 274] width 189 height 33
type input "[PERSON_NAME] Fargo Card Services"
type input "PO Box 51193"
type input "[GEOGRAPHIC_DATA]"
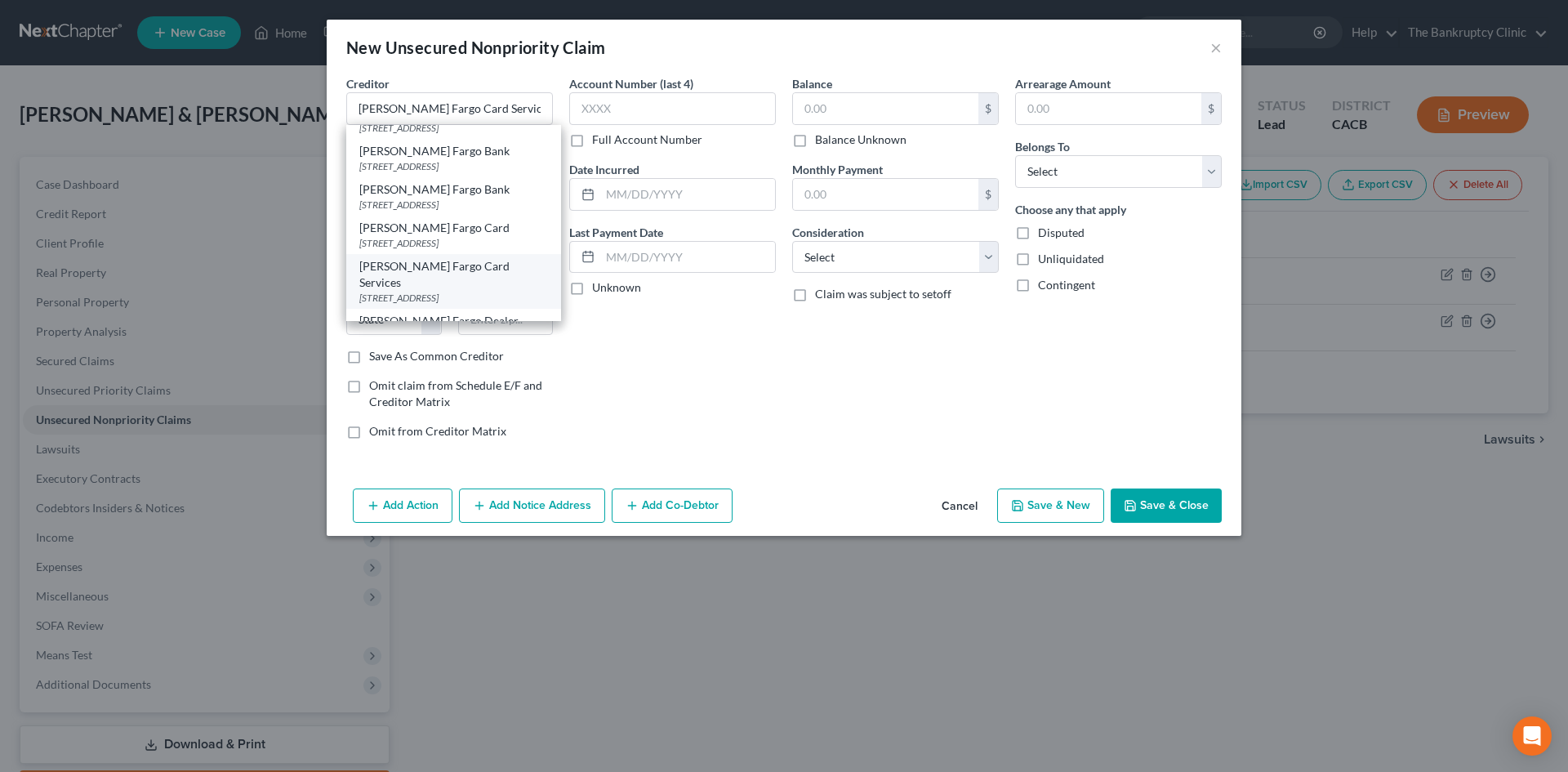
select select "4"
type input "90051"
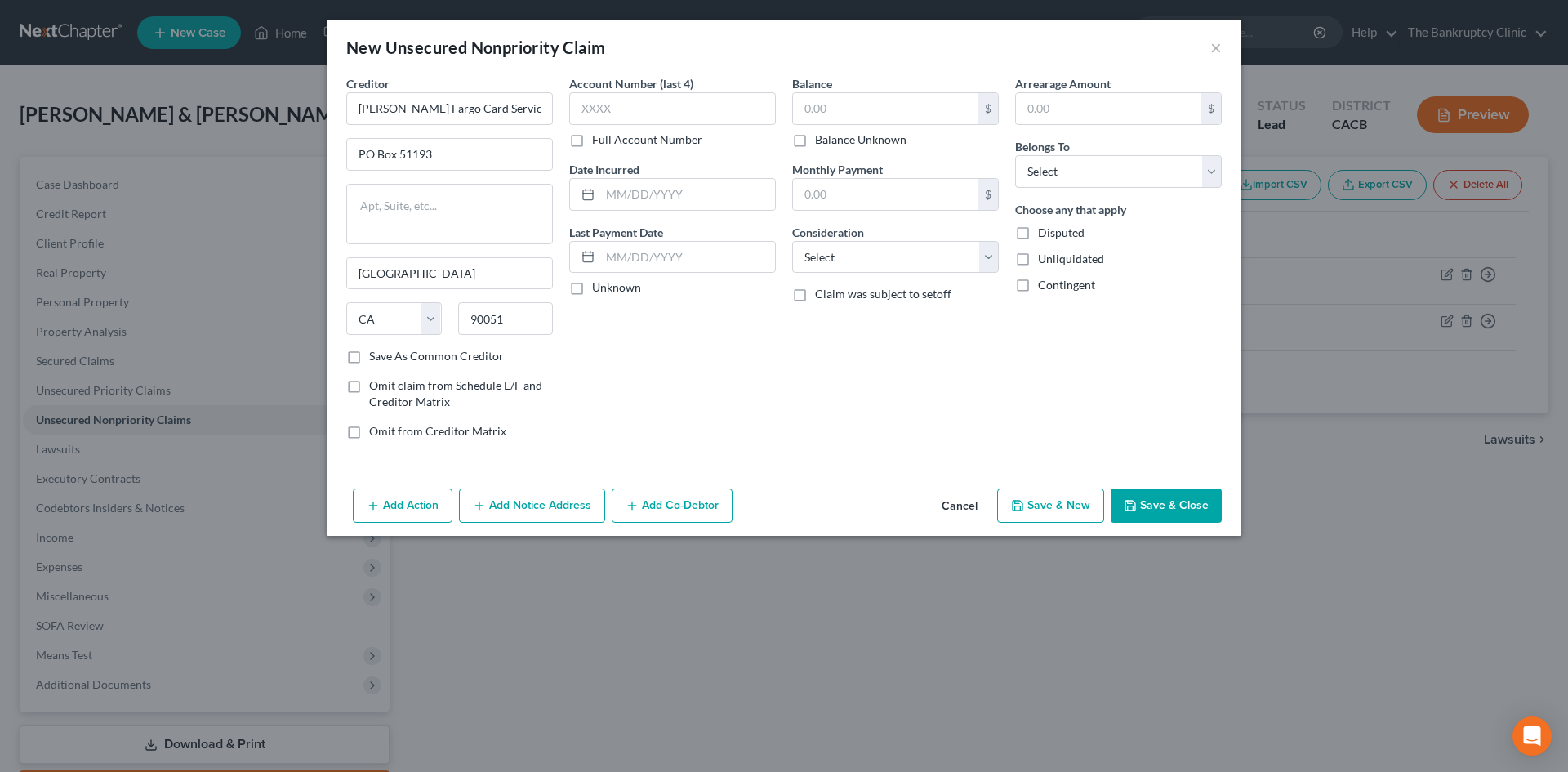
scroll to position [0, 0]
click at [632, 109] on input "text" at bounding box center [672, 109] width 207 height 33
type input "0930"
click at [617, 200] on input "text" at bounding box center [687, 194] width 175 height 31
type input "10/2010"
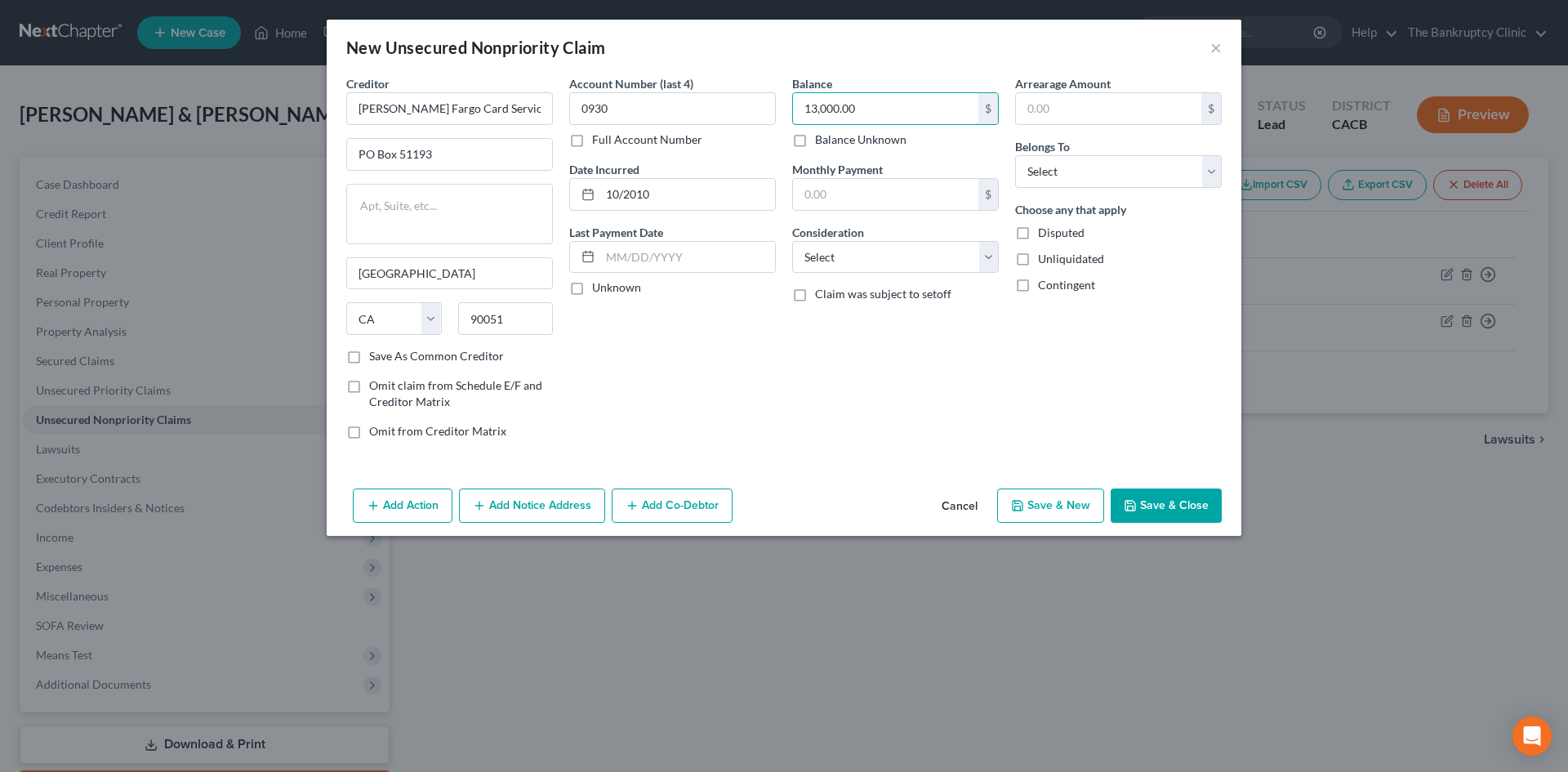
type input "13,000.00"
select select "2"
select select "0"
click at [1069, 496] on button "Save & New" at bounding box center [1050, 505] width 107 height 35
click at [452, 110] on input "text" at bounding box center [450, 109] width 207 height 33
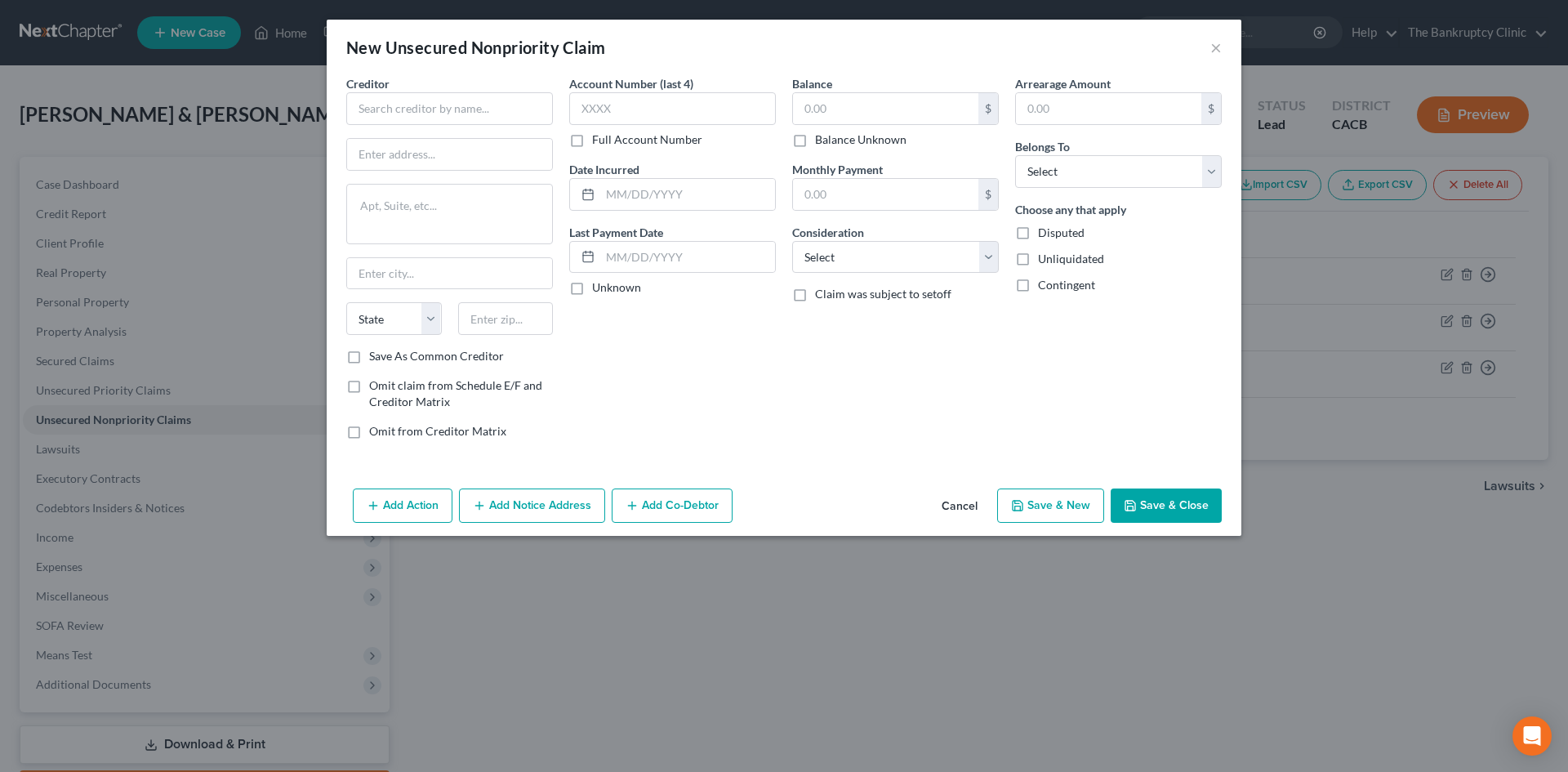
click at [965, 502] on button "Cancel" at bounding box center [959, 506] width 62 height 33
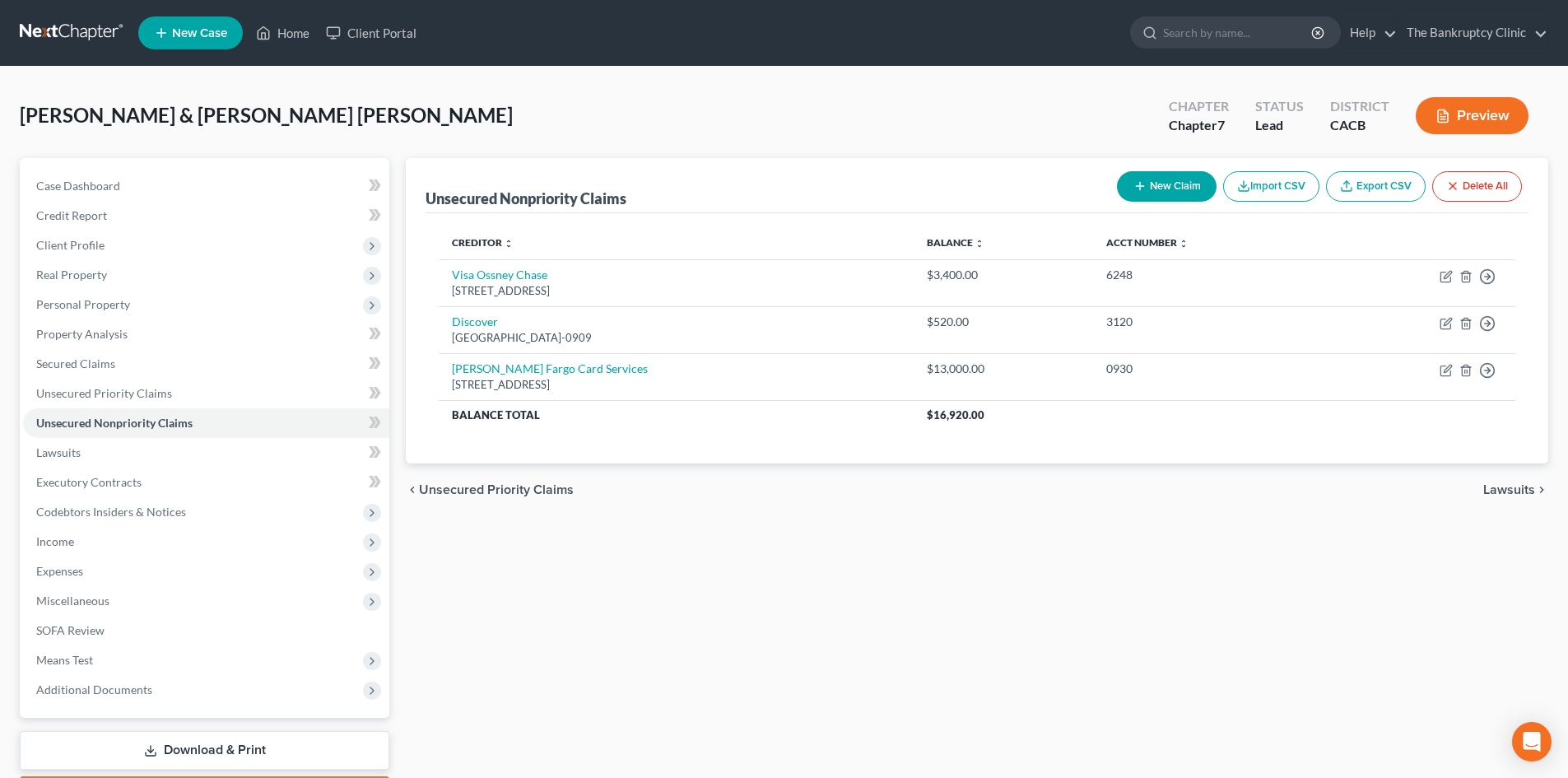
click at [1179, 191] on button "New Claim" at bounding box center [1166, 185] width 100 height 30
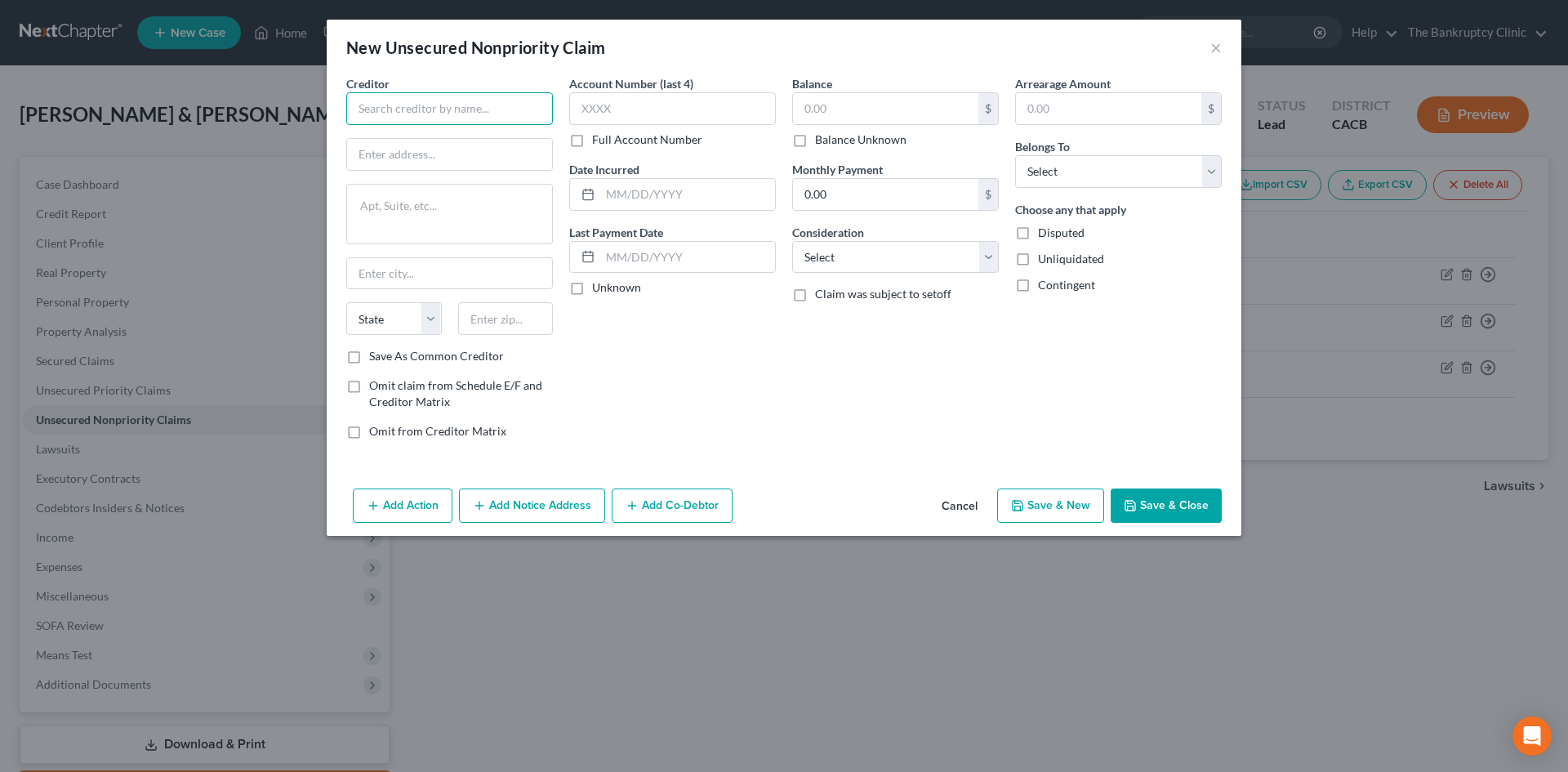
click at [404, 111] on input "text" at bounding box center [450, 109] width 207 height 33
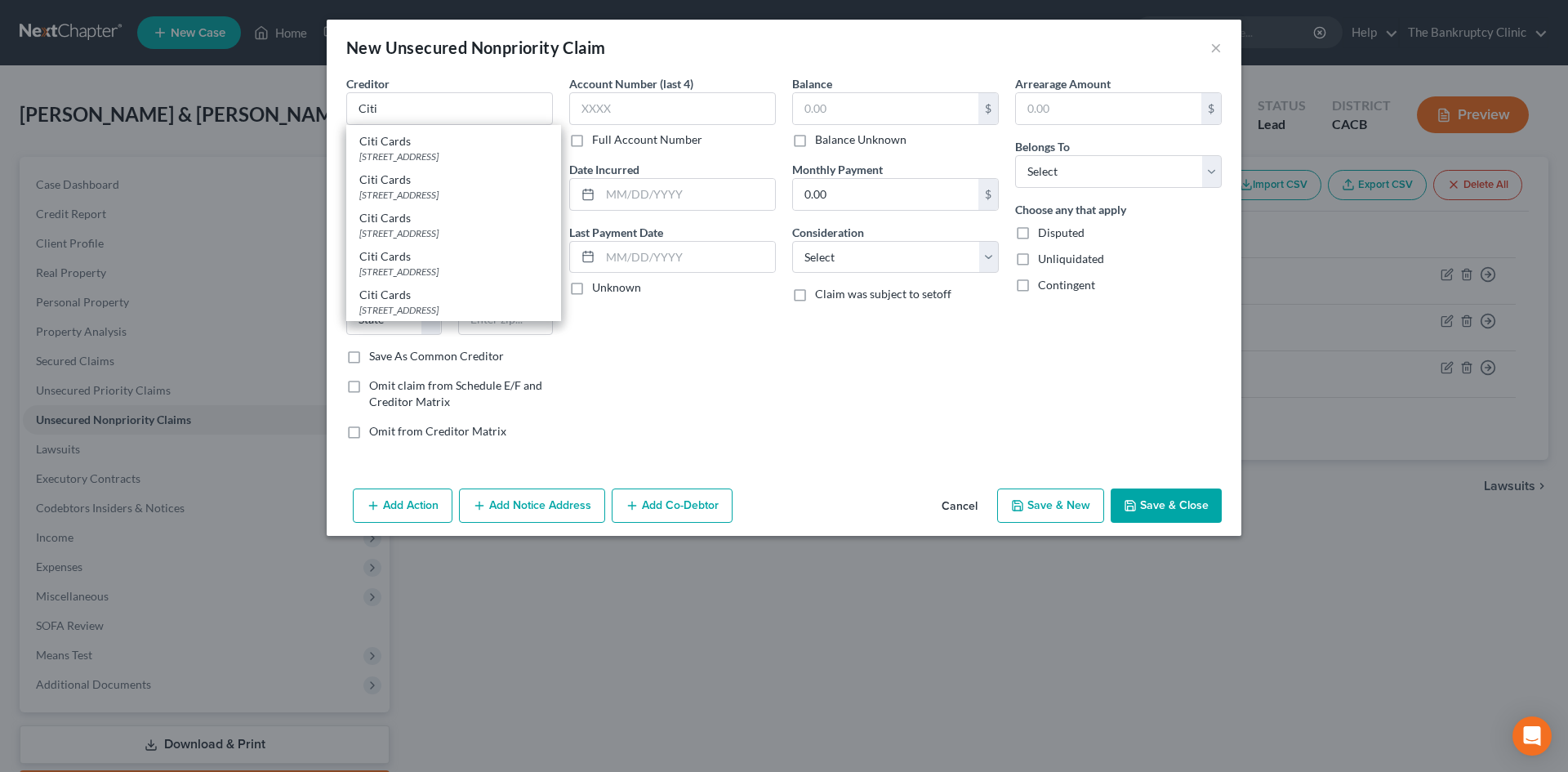
scroll to position [2149, 0]
click at [422, 111] on input "Citi" at bounding box center [450, 109] width 207 height 33
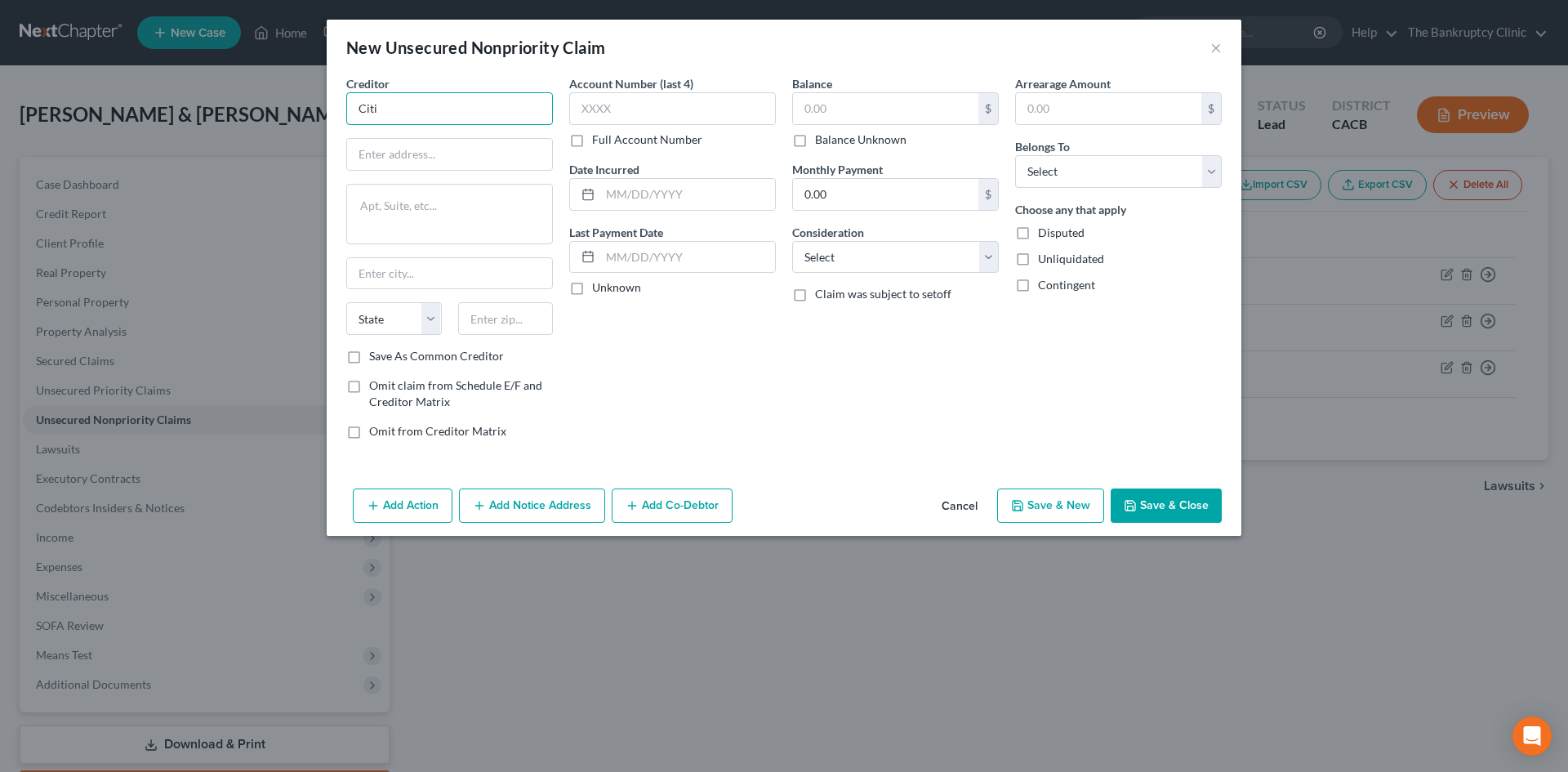
scroll to position [0, 0]
click at [379, 110] on input "CitiStrata" at bounding box center [450, 109] width 207 height 33
type input "Citi Strata"
click at [423, 153] on input "text" at bounding box center [449, 154] width 205 height 31
type input "PO Box 60701"
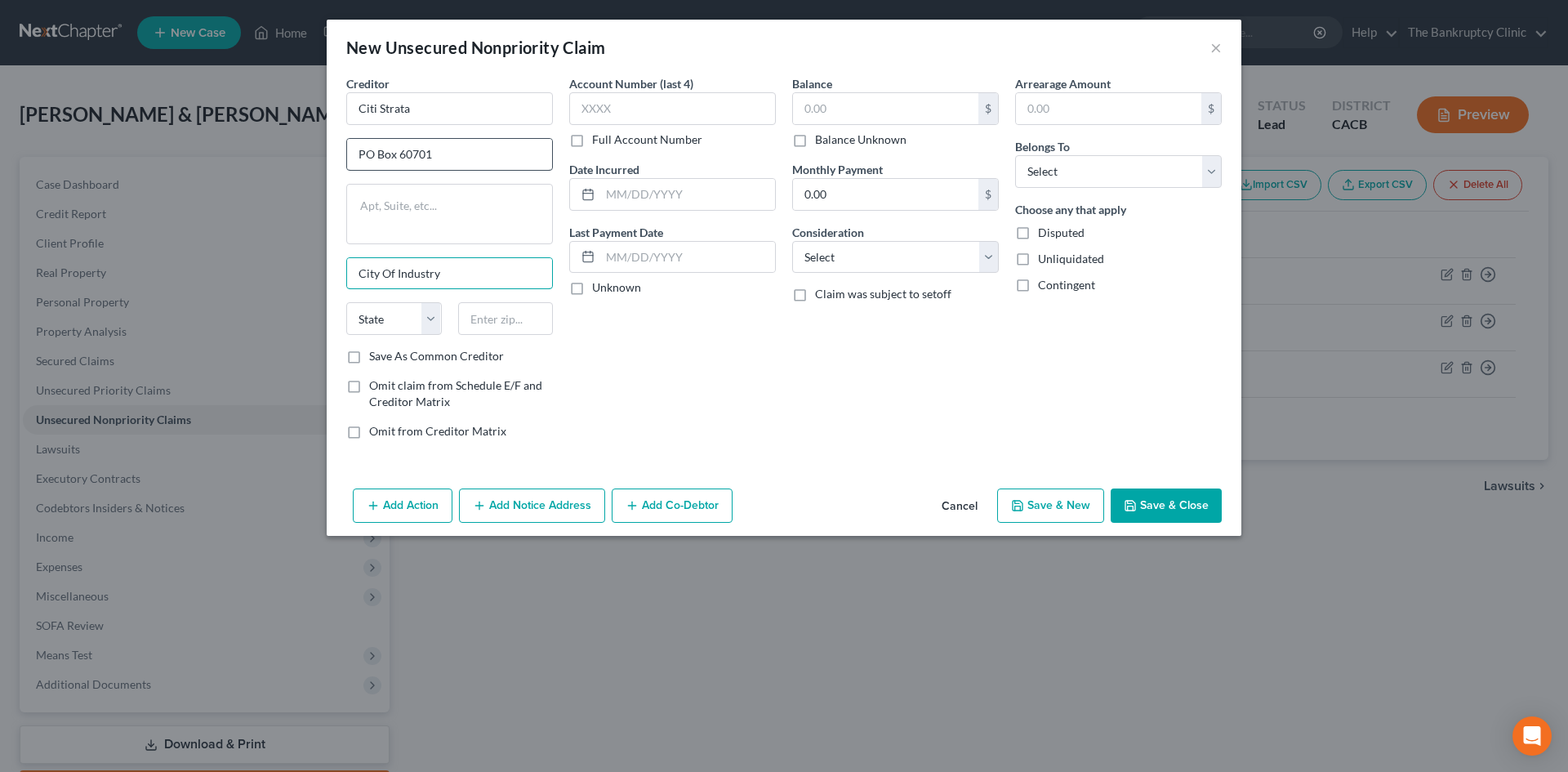
type input "City Of Industry"
select select "4"
type input "90716"
click at [369, 383] on label "Omit claim from Schedule E/F and Creditor Matrix" at bounding box center [460, 394] width 184 height 33
click at [375, 383] on input "Omit claim from Schedule E/F and Creditor Matrix" at bounding box center [380, 382] width 11 height 11
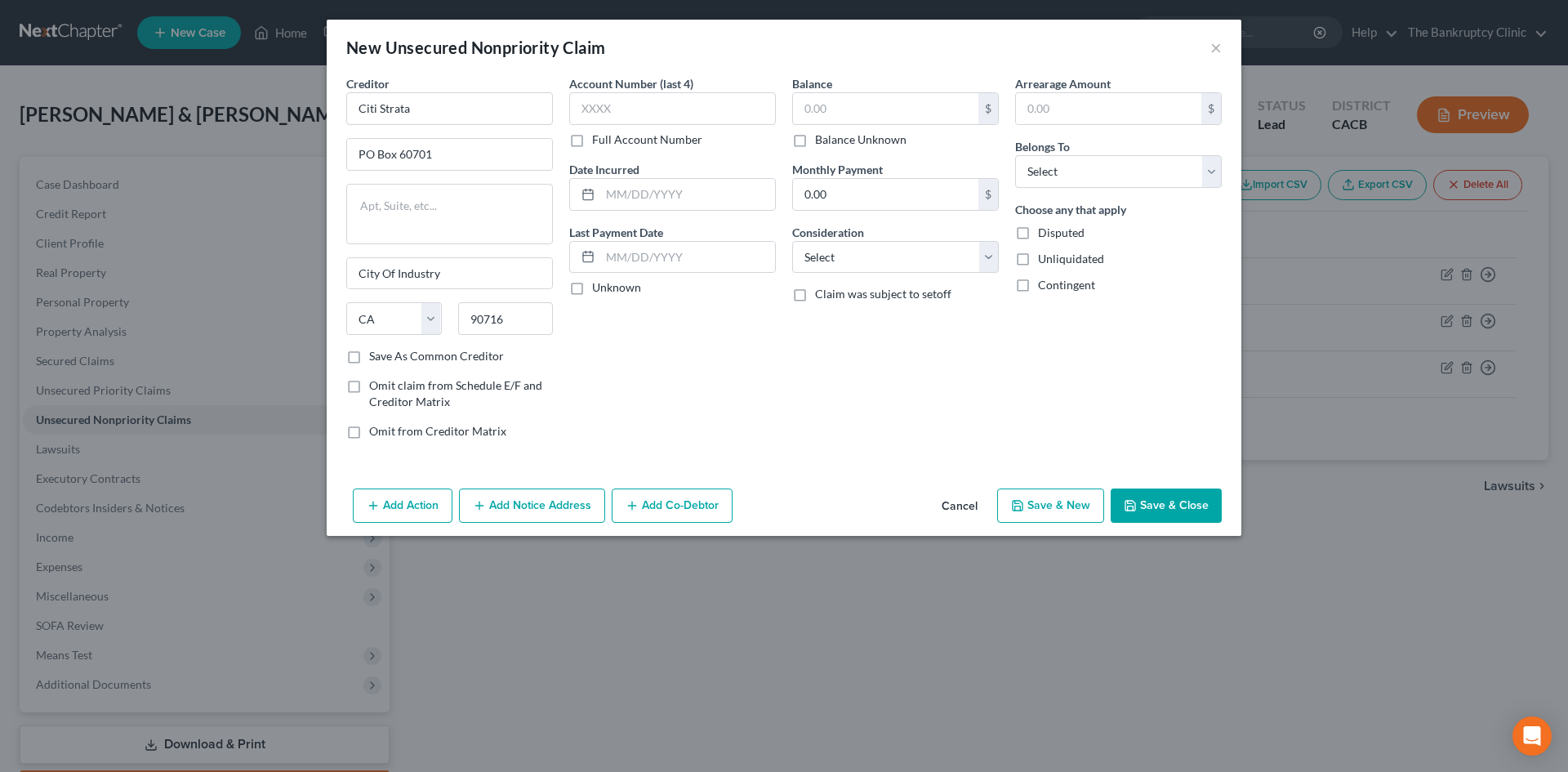
checkbox input "true"
type input "[GEOGRAPHIC_DATA]"
type input "2200"
type input "10/2013"
type input "49,500.00"
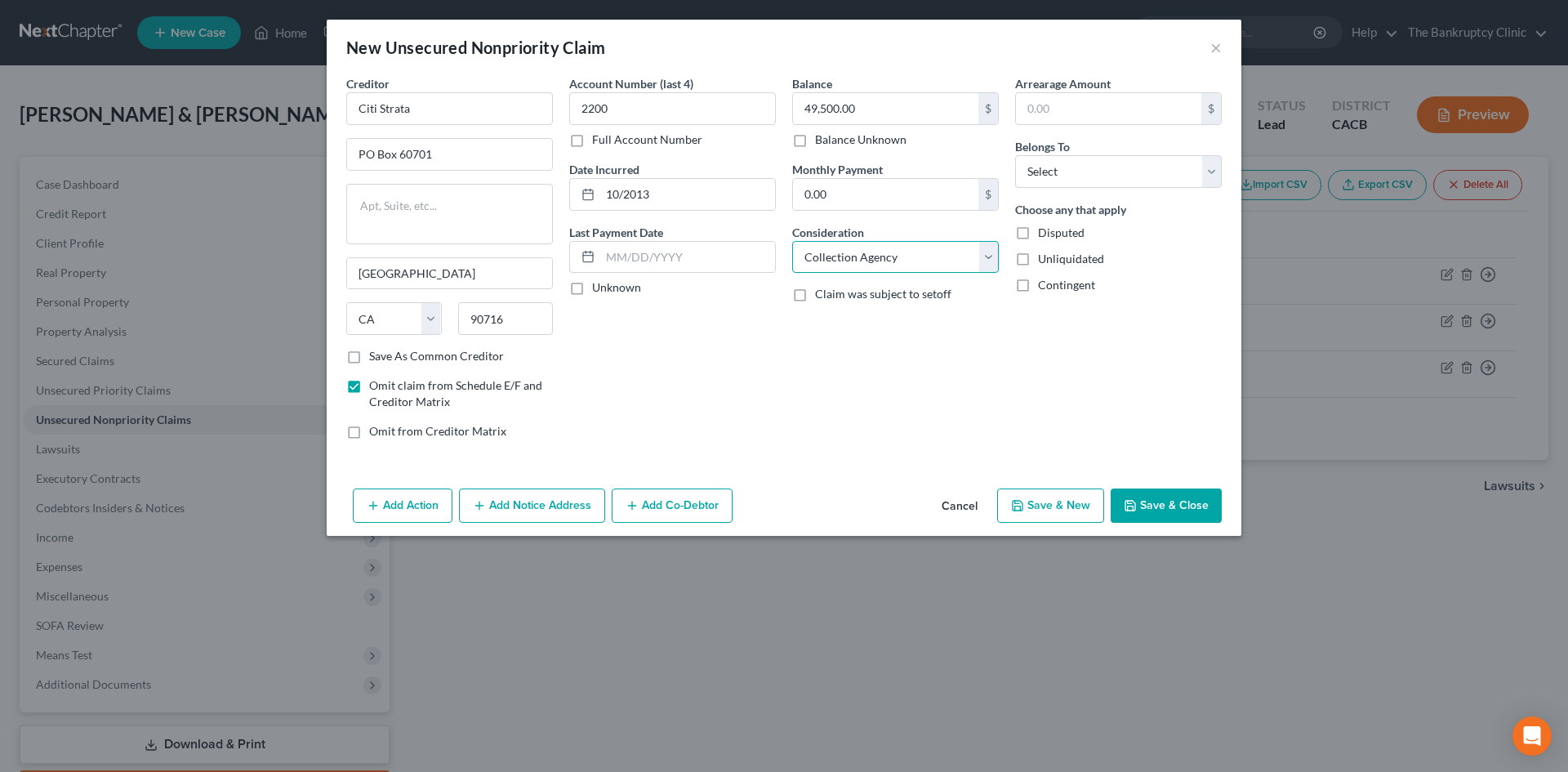
select select "2"
select select "0"
click at [1053, 499] on button "Save & New" at bounding box center [1050, 505] width 107 height 35
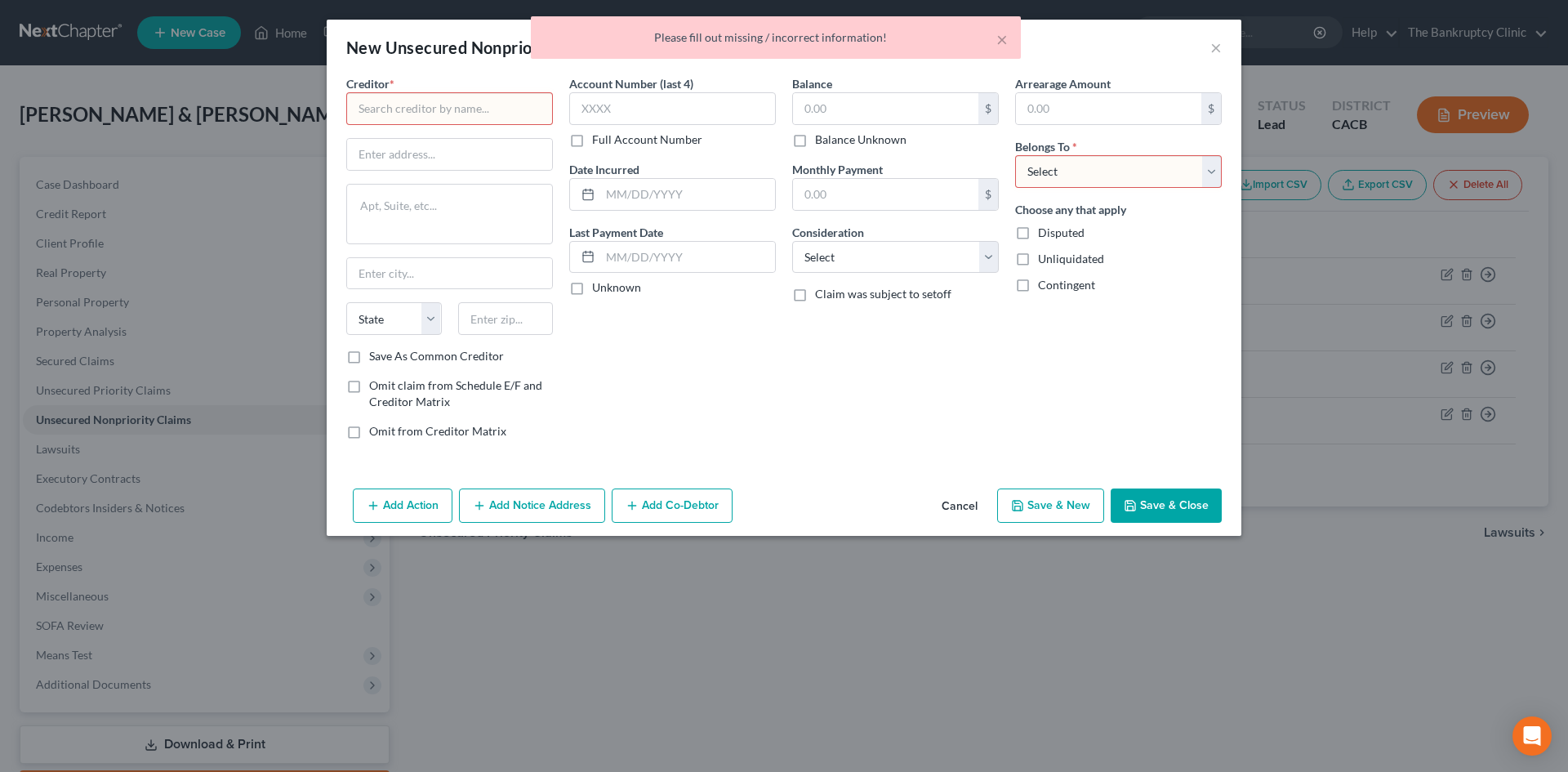
click at [495, 104] on input "text" at bounding box center [450, 109] width 207 height 33
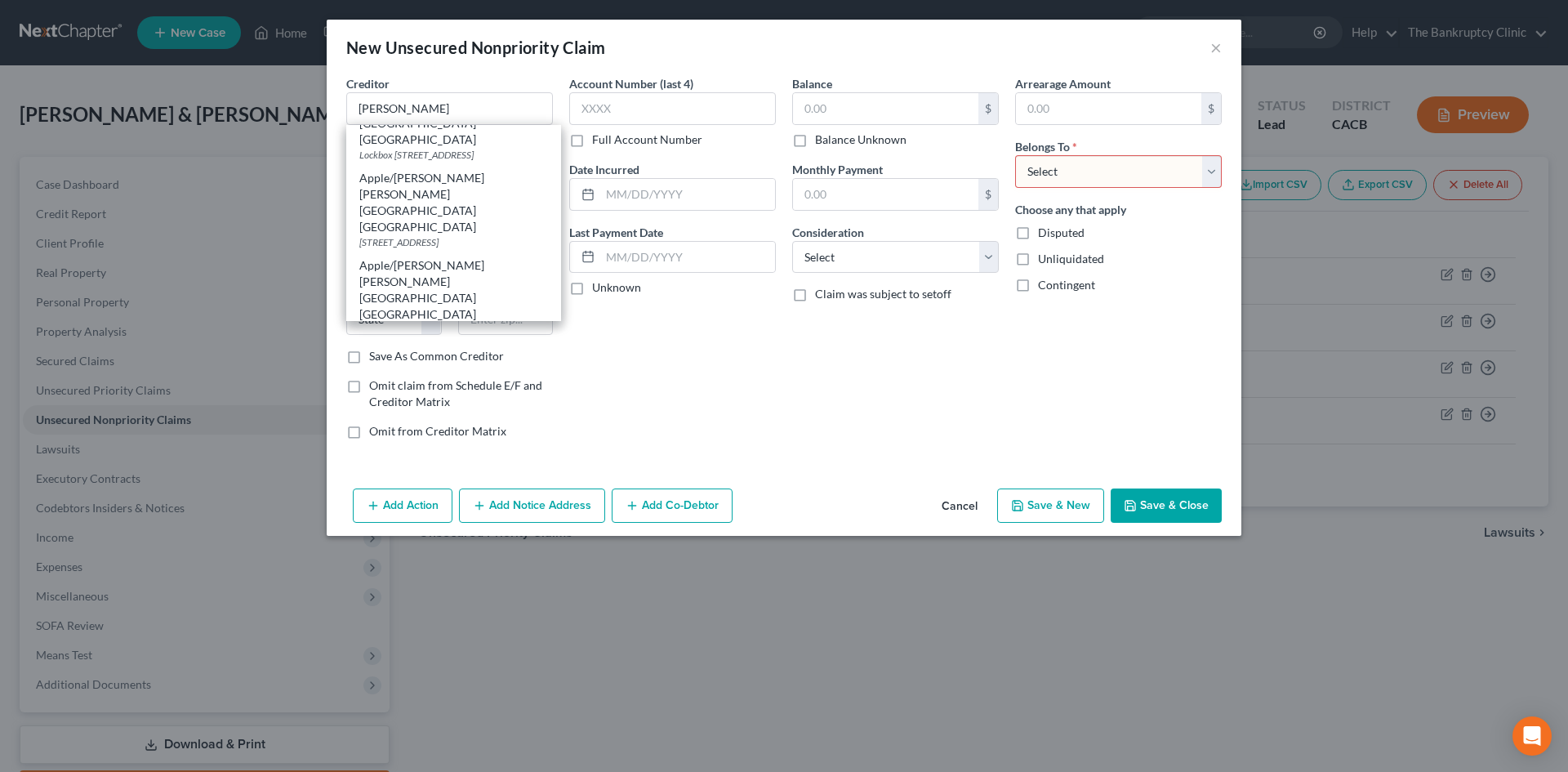
scroll to position [13, 0]
click at [539, 74] on div "New Unsecured Nonpriority Claim ×" at bounding box center [784, 47] width 914 height 56
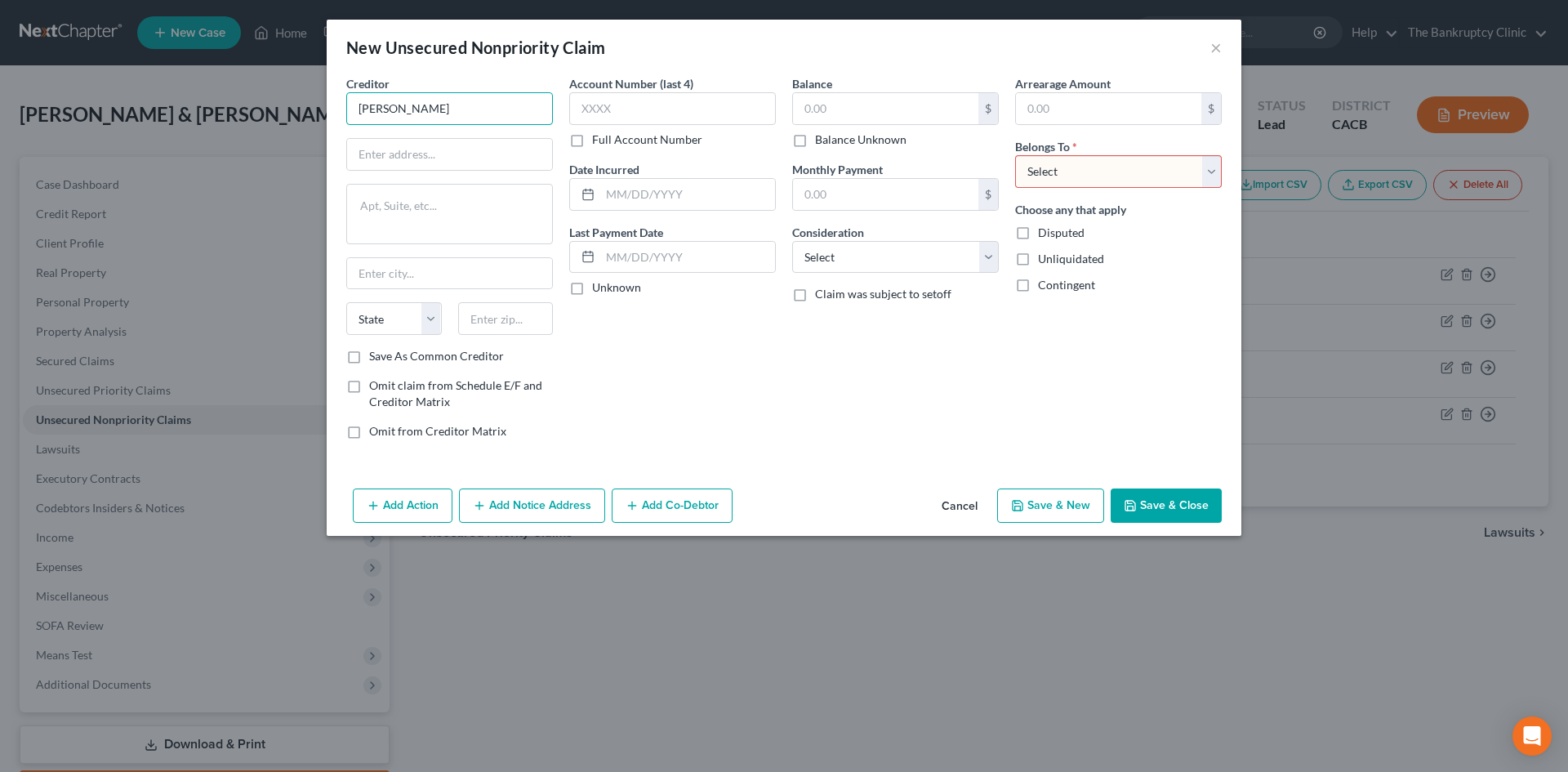
click at [470, 107] on input "[PERSON_NAME]" at bounding box center [450, 109] width 207 height 33
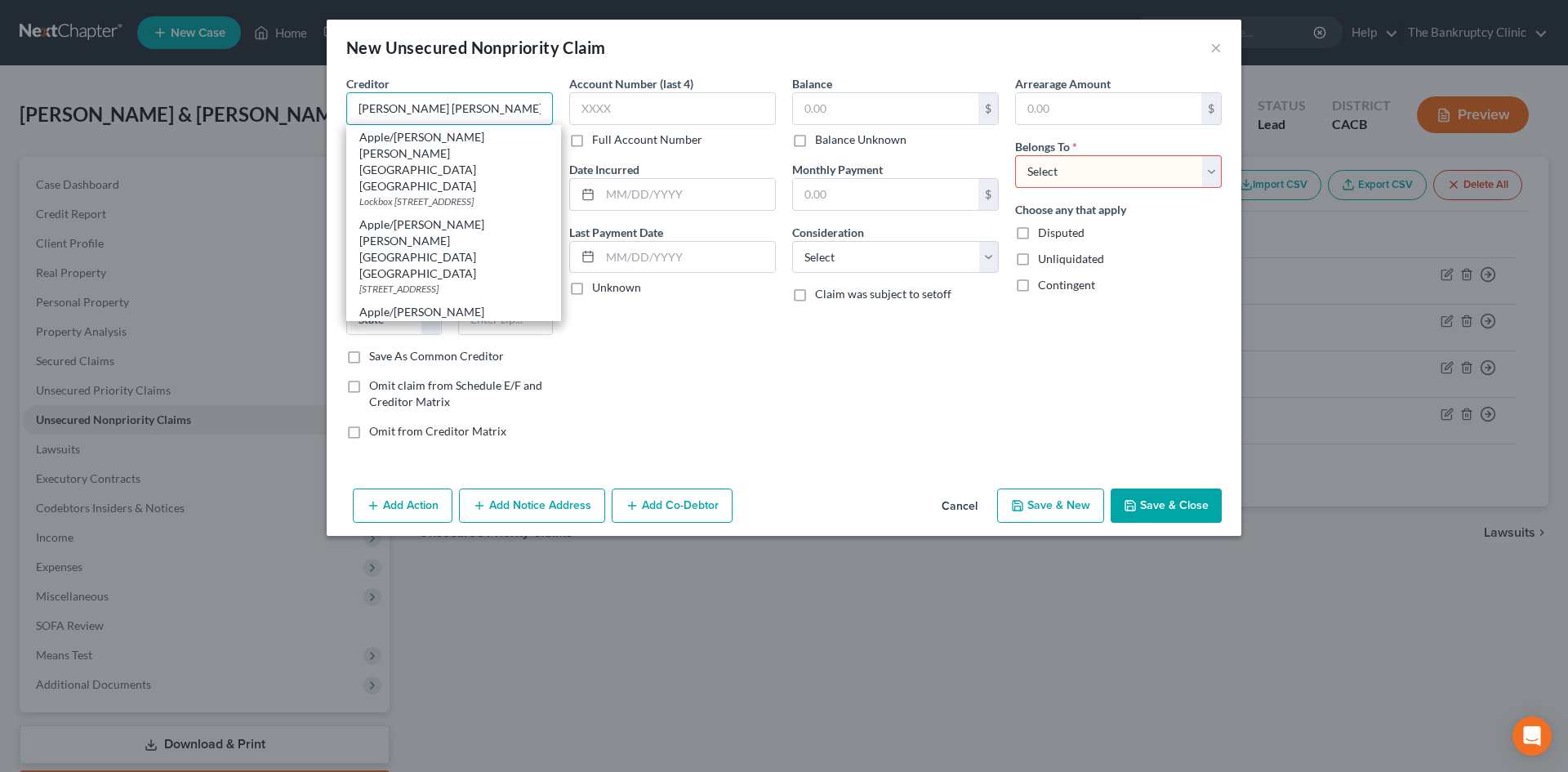
type input "[PERSON_NAME] [PERSON_NAME]"
click at [520, 105] on input "[PERSON_NAME] [PERSON_NAME]" at bounding box center [450, 109] width 207 height 33
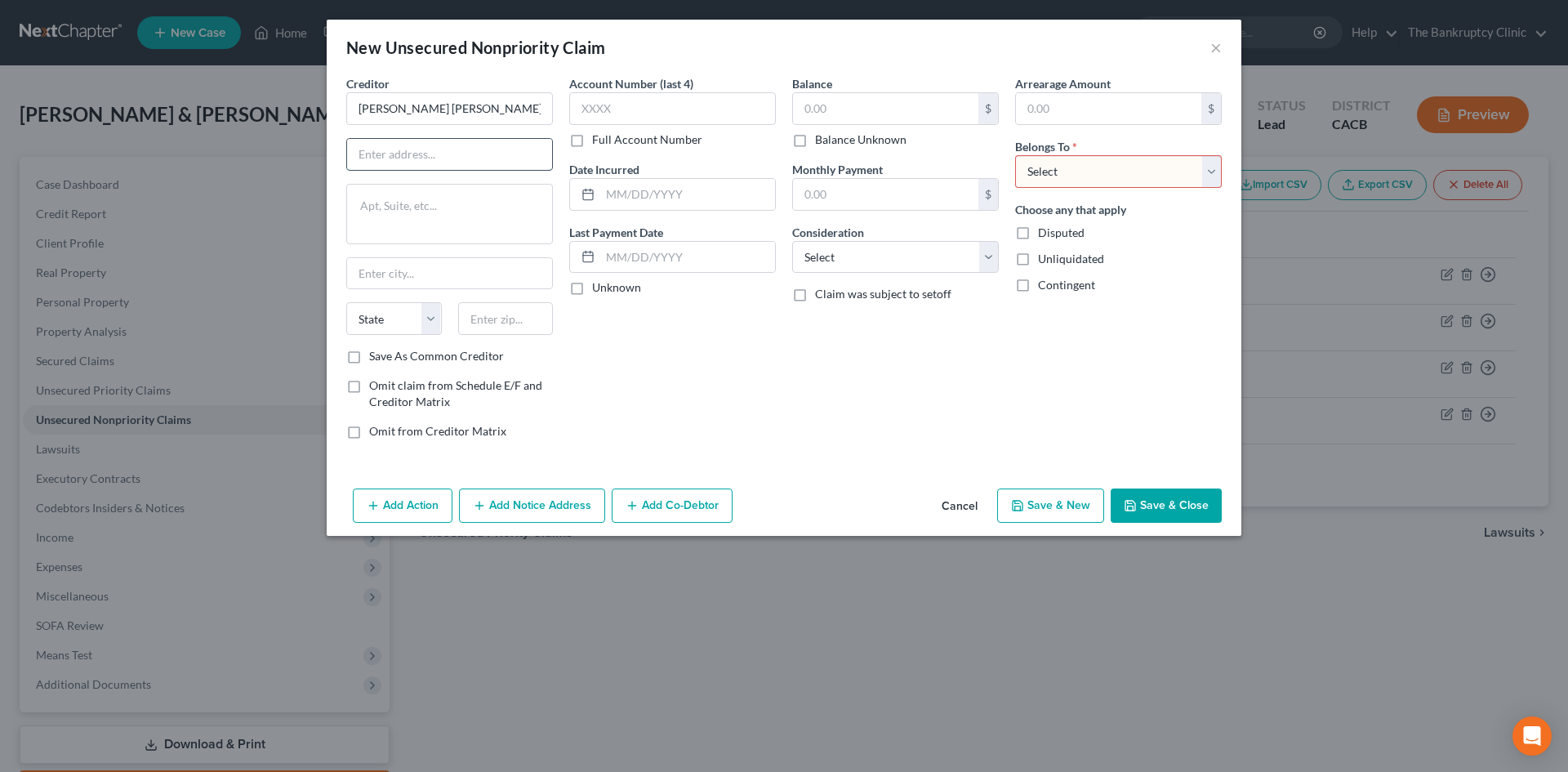
click at [438, 153] on input "text" at bounding box center [449, 154] width 205 height 31
type input "Lock Box 612"
type textarea "PO Box 7247"
click at [454, 273] on input "text" at bounding box center [449, 273] width 205 height 31
type input "[GEOGRAPHIC_DATA]"
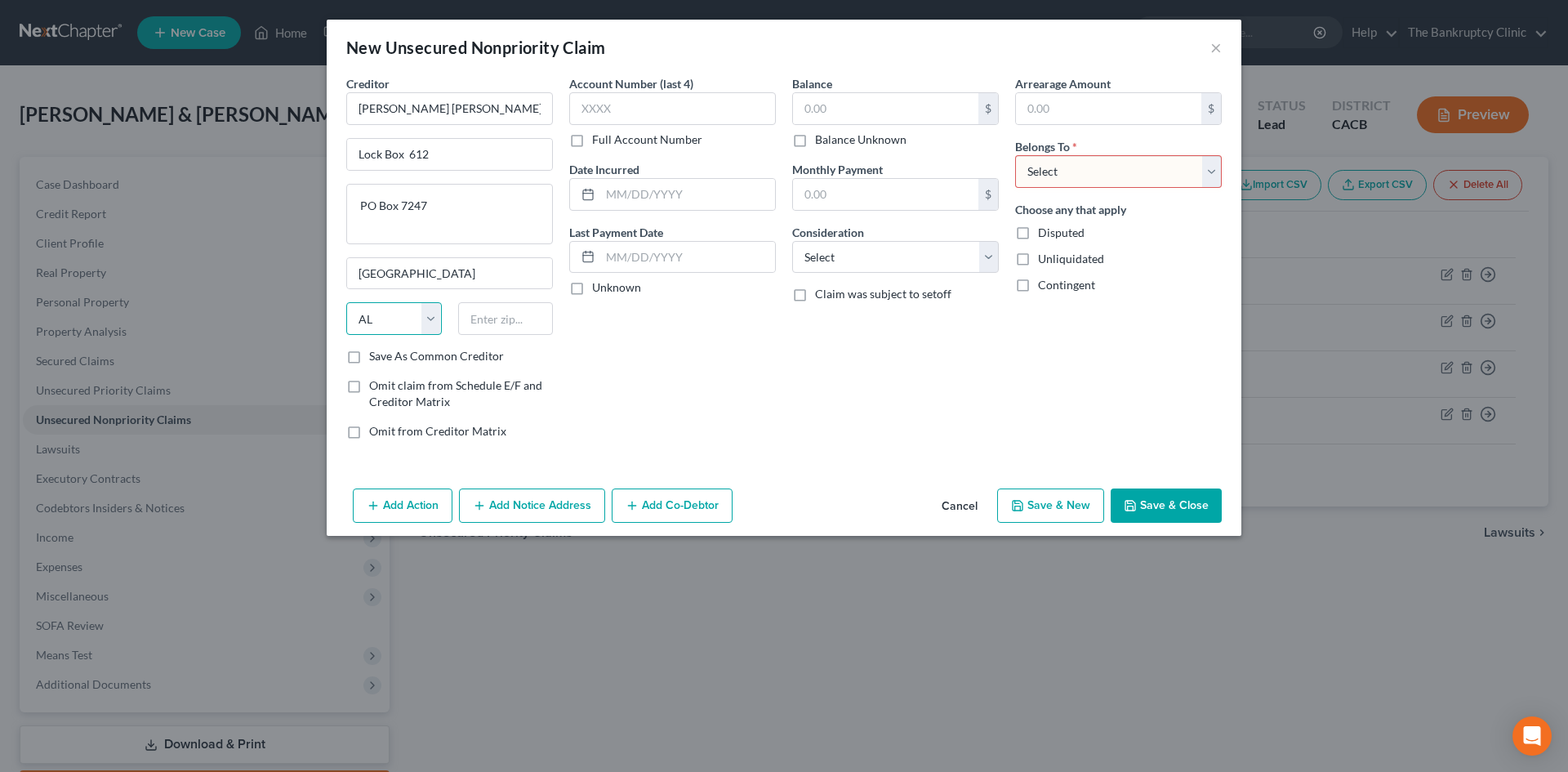
click at [377, 314] on select "State [US_STATE] AK AR AZ CA CO CT DE DC [GEOGRAPHIC_DATA] [GEOGRAPHIC_DATA] GU…" at bounding box center [394, 319] width 95 height 33
select select "39"
click at [347, 302] on select "State [US_STATE] AK AR AZ CA CO CT DE DC [GEOGRAPHIC_DATA] [GEOGRAPHIC_DATA] GU…" at bounding box center [394, 319] width 95 height 33
click at [544, 325] on input "text" at bounding box center [505, 319] width 95 height 33
type input "19170"
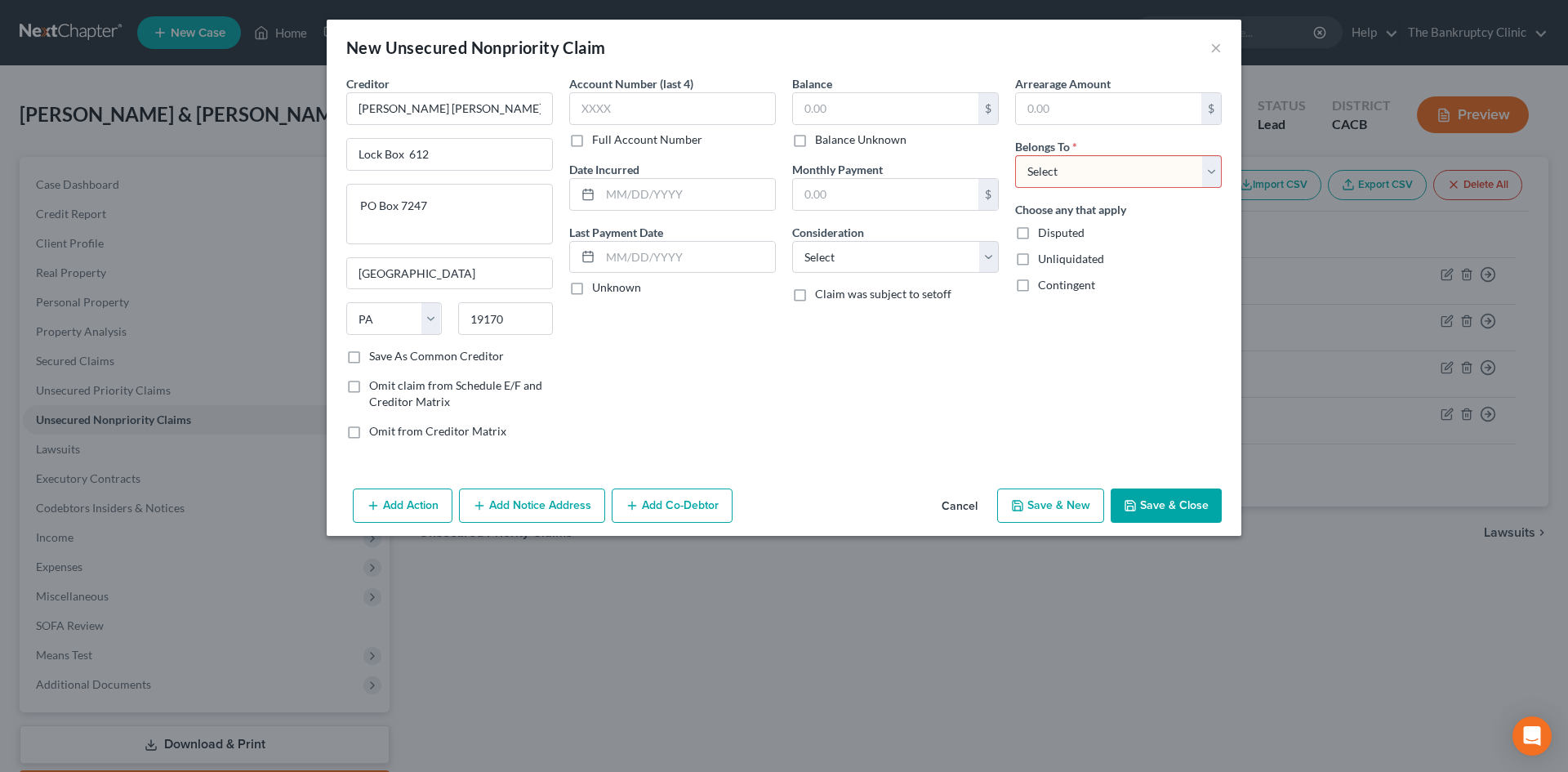
click at [369, 429] on label "Omit from Creditor Matrix" at bounding box center [437, 430] width 137 height 16
click at [375, 429] on input "Omit from Creditor Matrix" at bounding box center [380, 427] width 11 height 11
checkbox input "true"
click at [620, 100] on input "text" at bounding box center [672, 109] width 207 height 33
type input "9689"
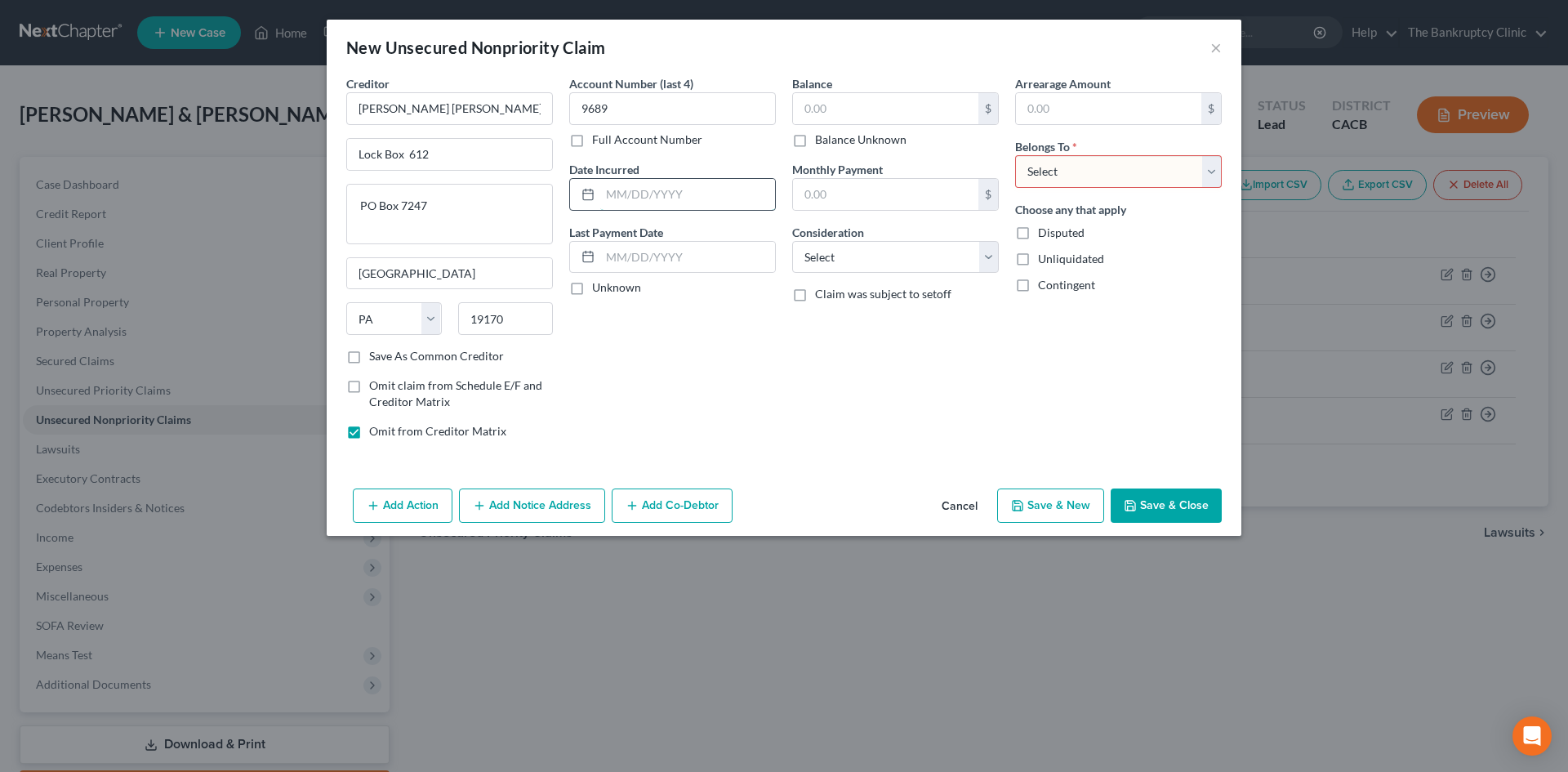
click at [658, 198] on input "text" at bounding box center [687, 194] width 175 height 31
type input "04/2020"
type input "3,550.00"
select select "2"
select select "0"
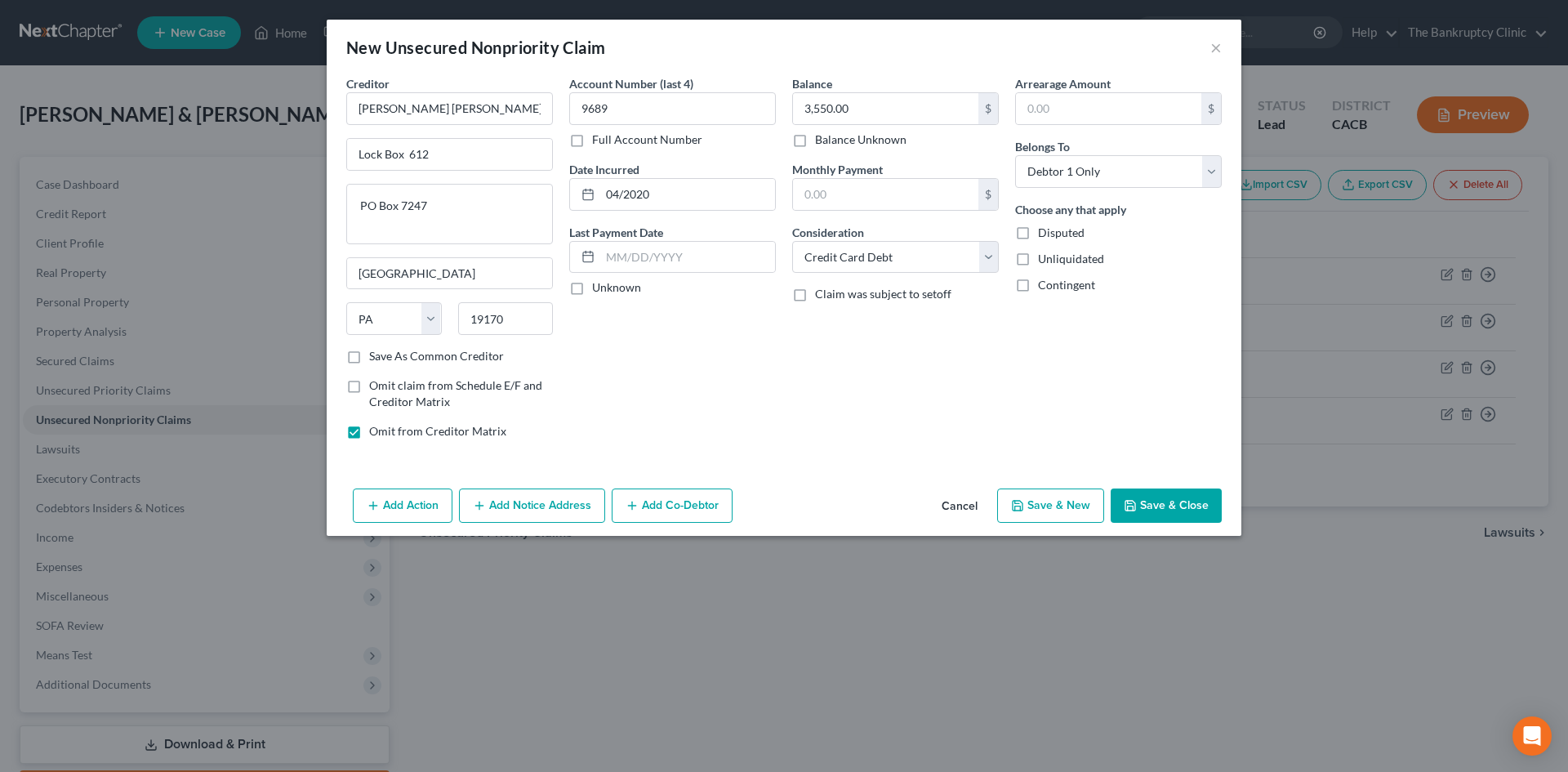
click at [1038, 508] on button "Save & New" at bounding box center [1050, 505] width 107 height 35
